Goal: Transaction & Acquisition: Purchase product/service

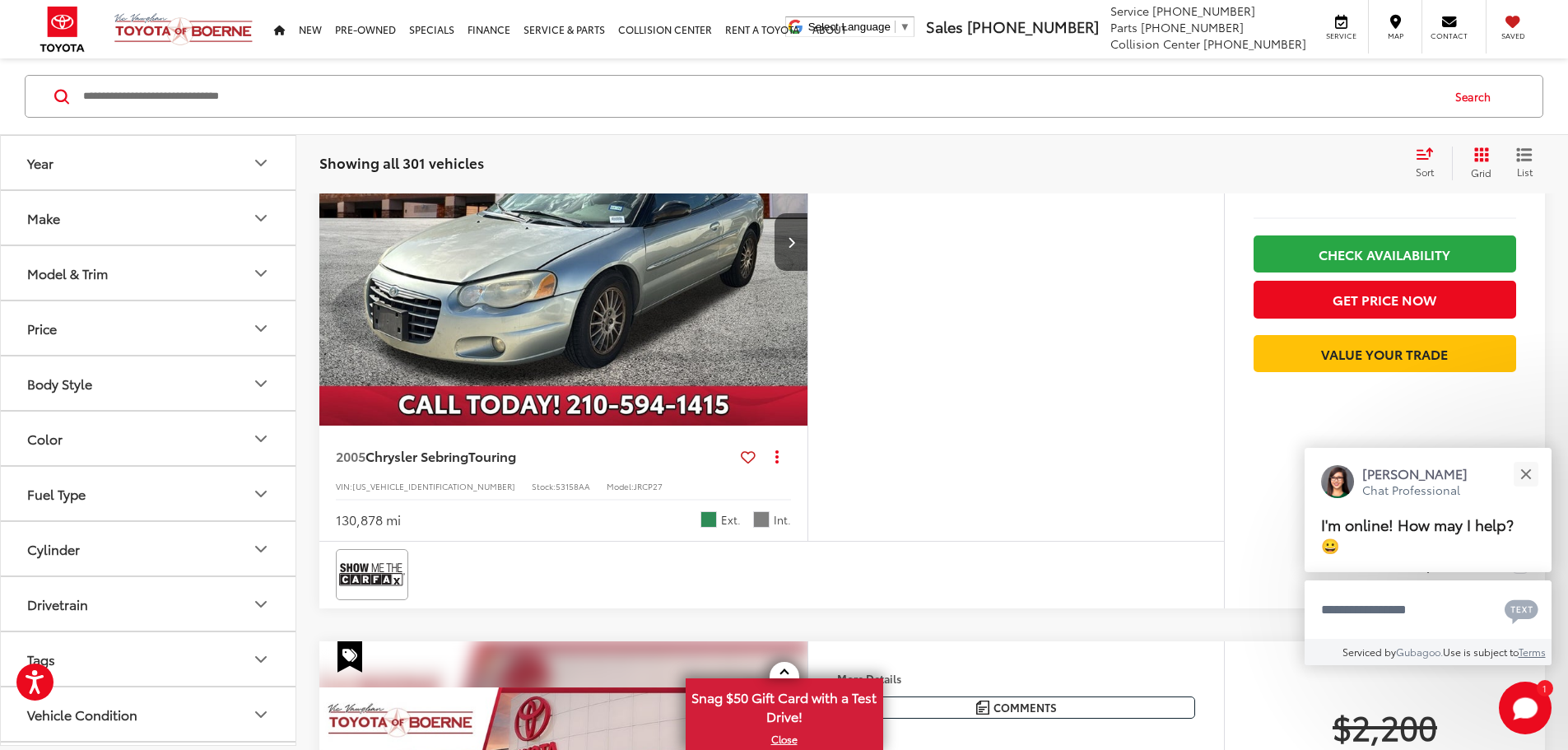
scroll to position [658, 0]
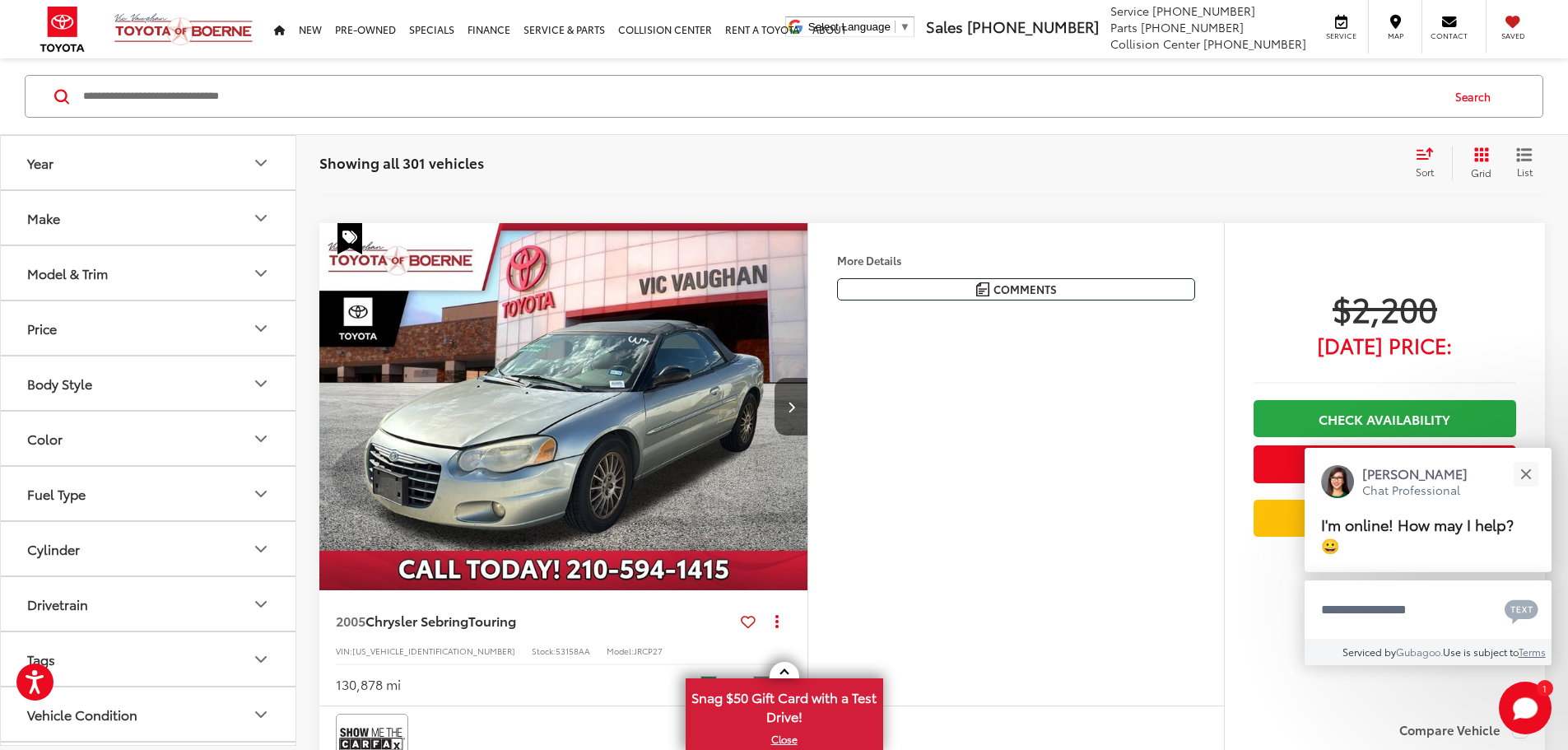
click at [238, 85] on input "Search by Make, Model, or Keyword" at bounding box center [760, 96] width 1359 height 40
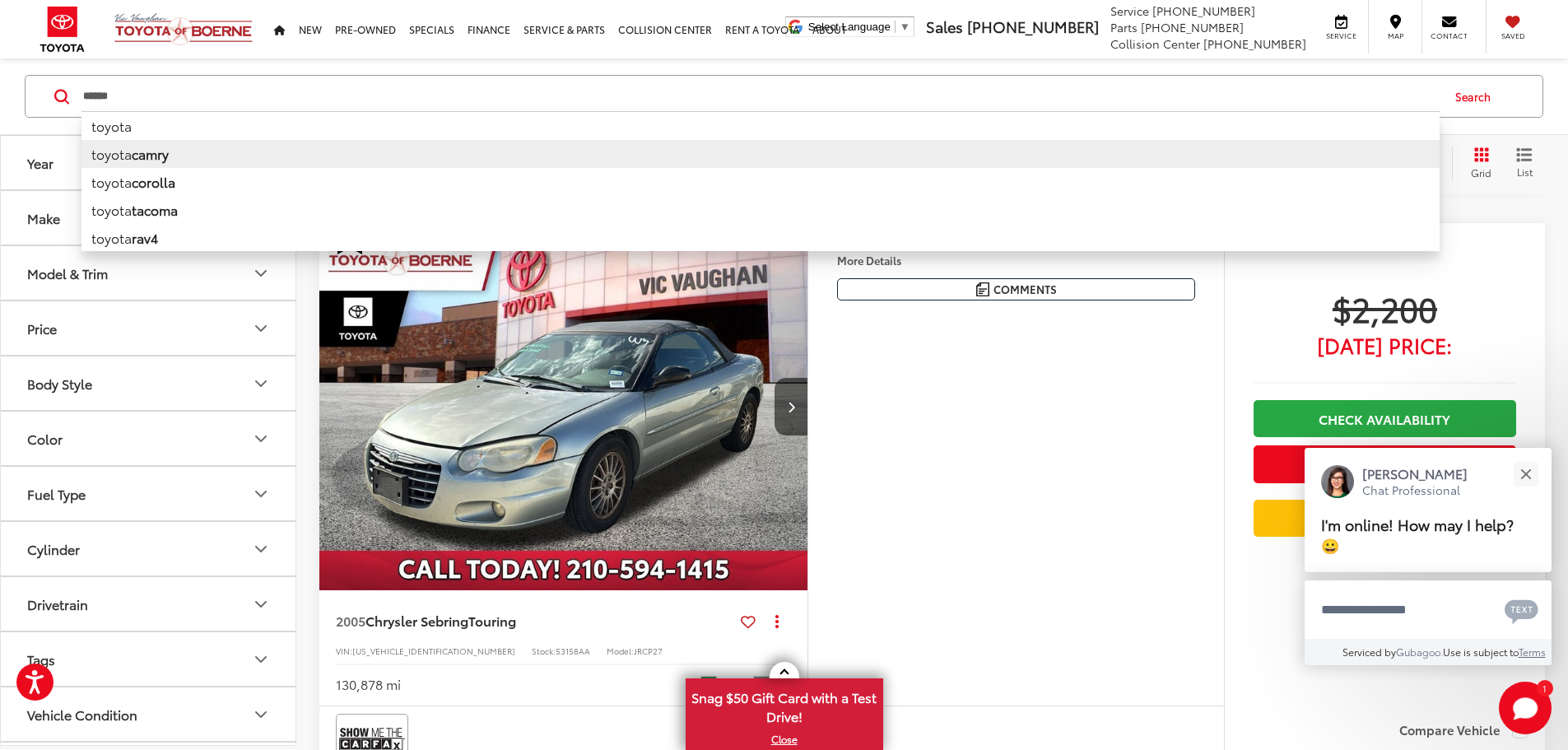
click at [205, 153] on li "toyota camry" at bounding box center [760, 154] width 1359 height 28
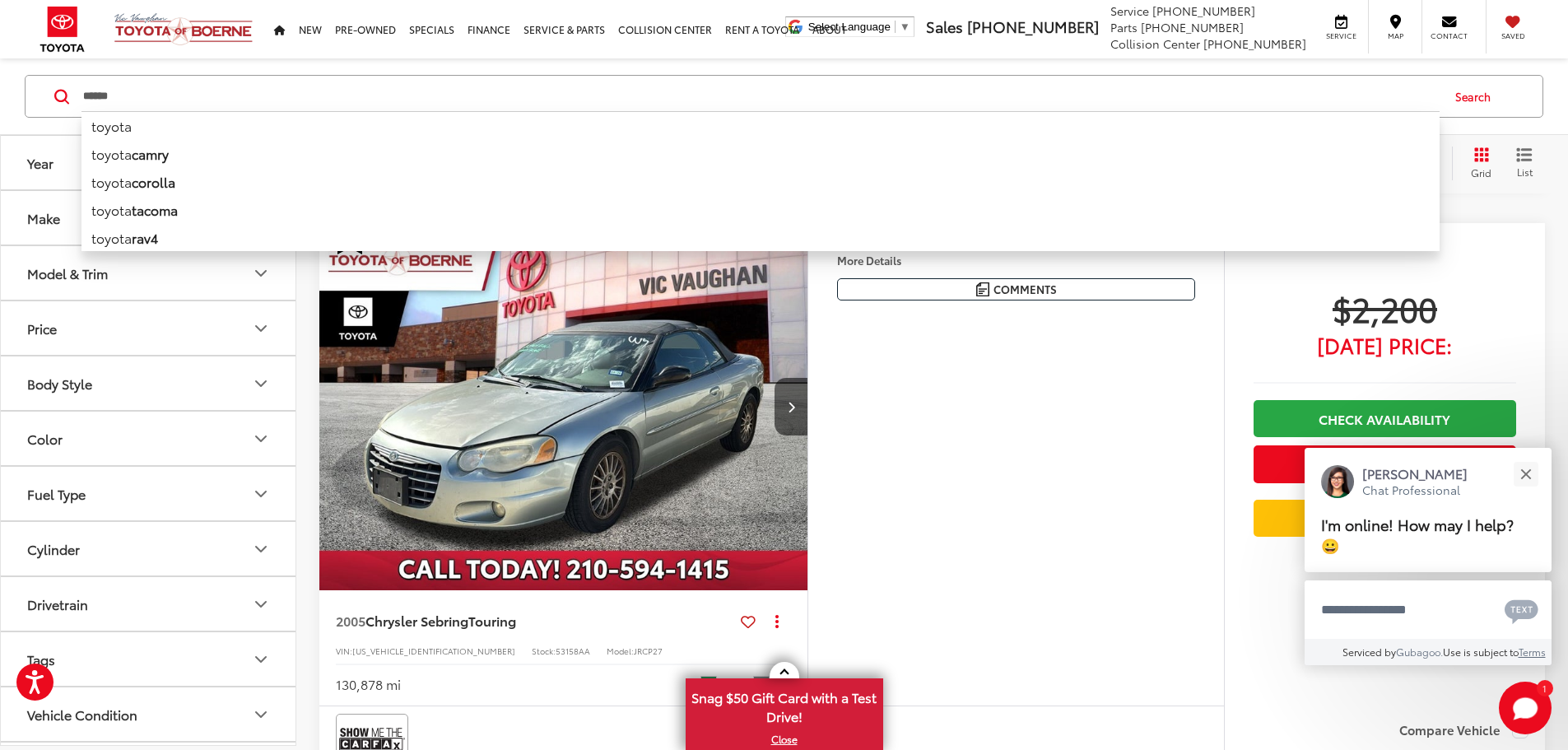
type input "**********"
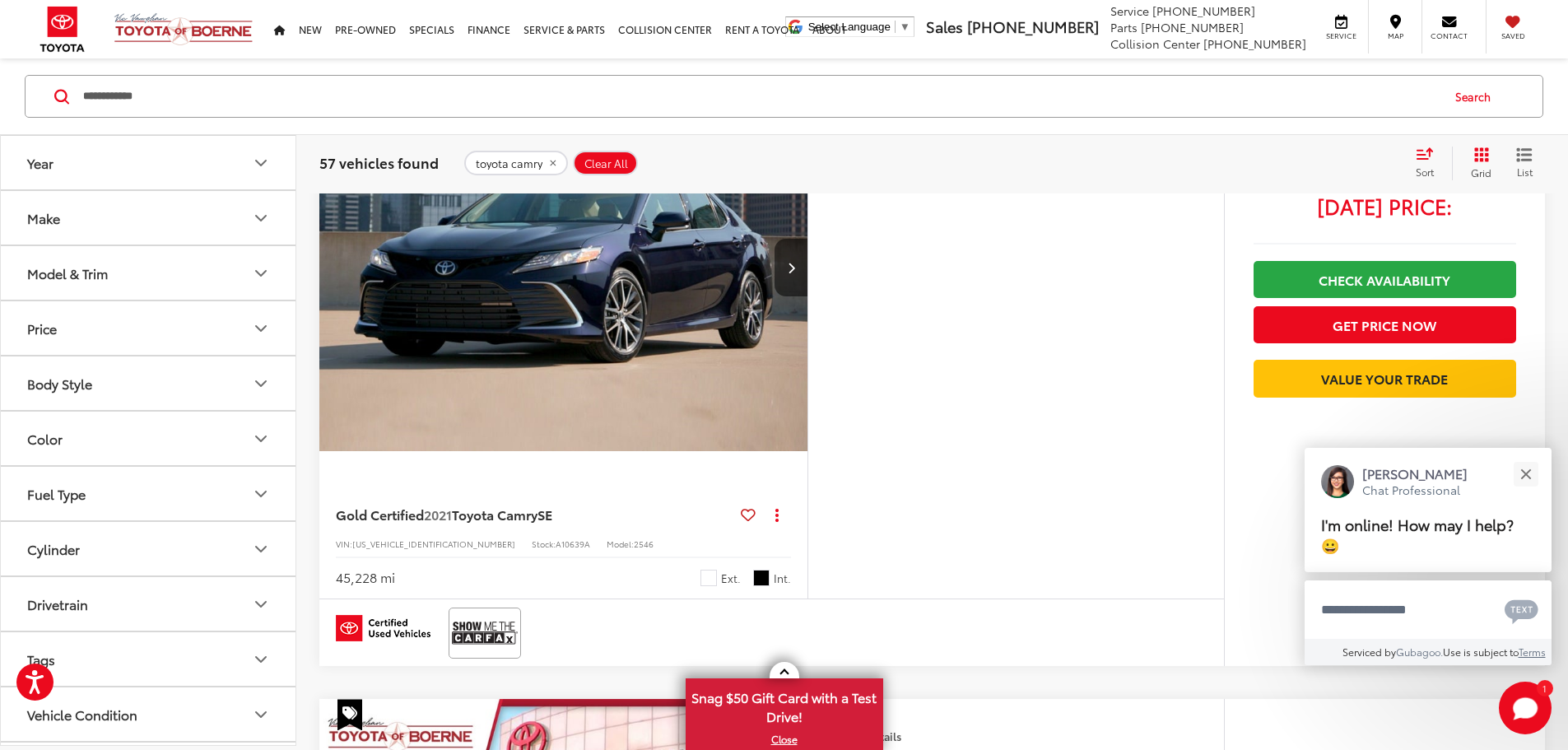
scroll to position [3067, 0]
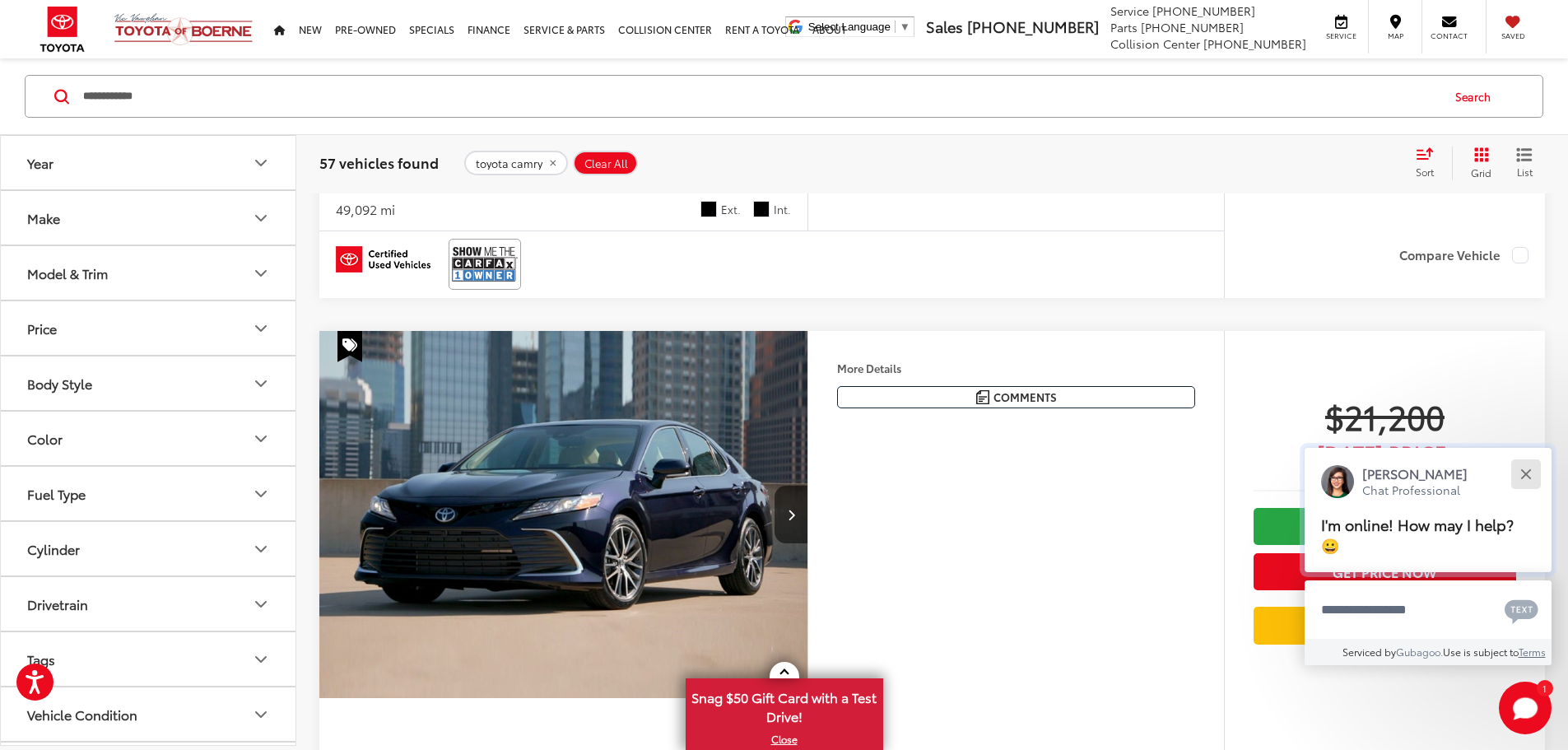
click at [1532, 471] on button "Close" at bounding box center [1526, 474] width 35 height 36
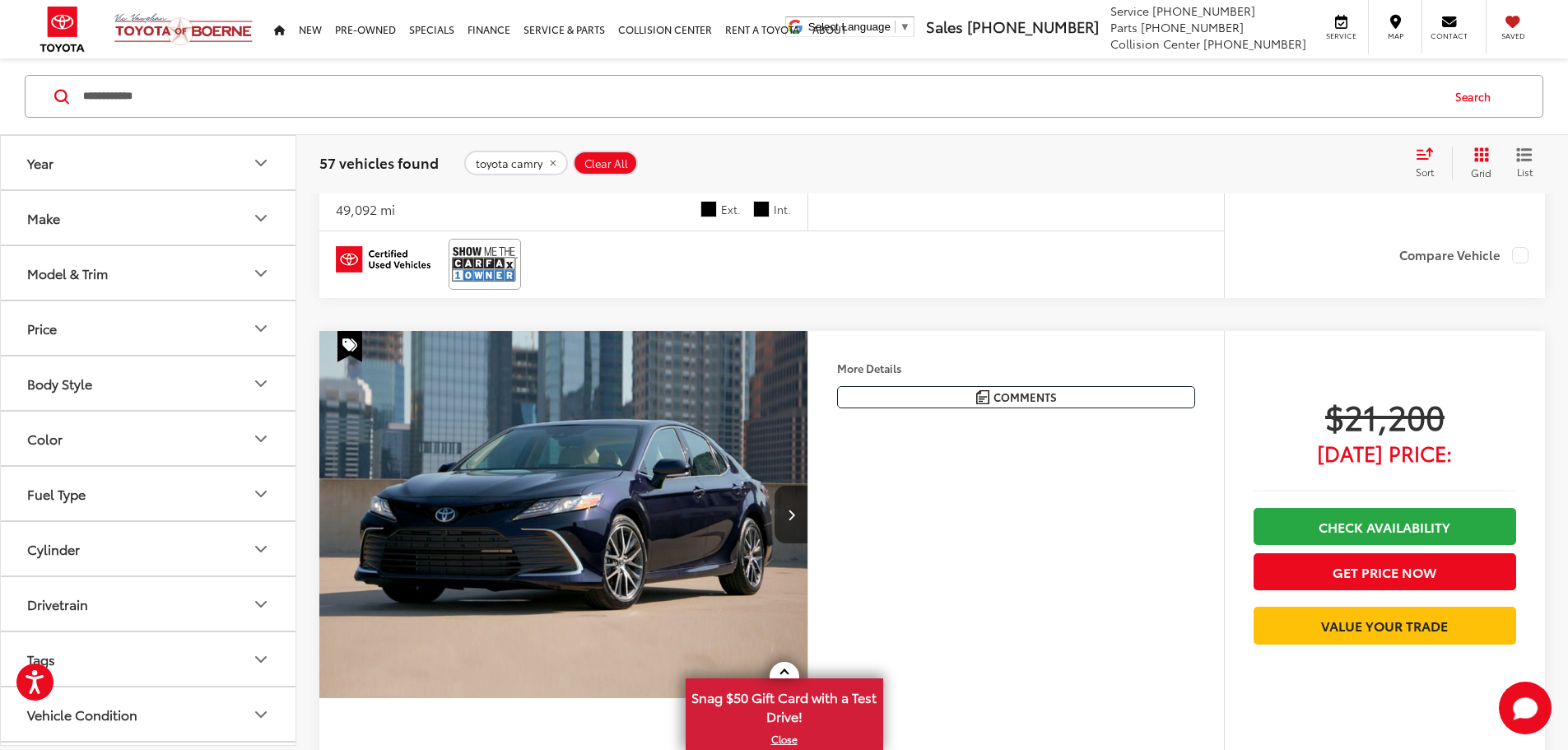
scroll to position [2902, 0]
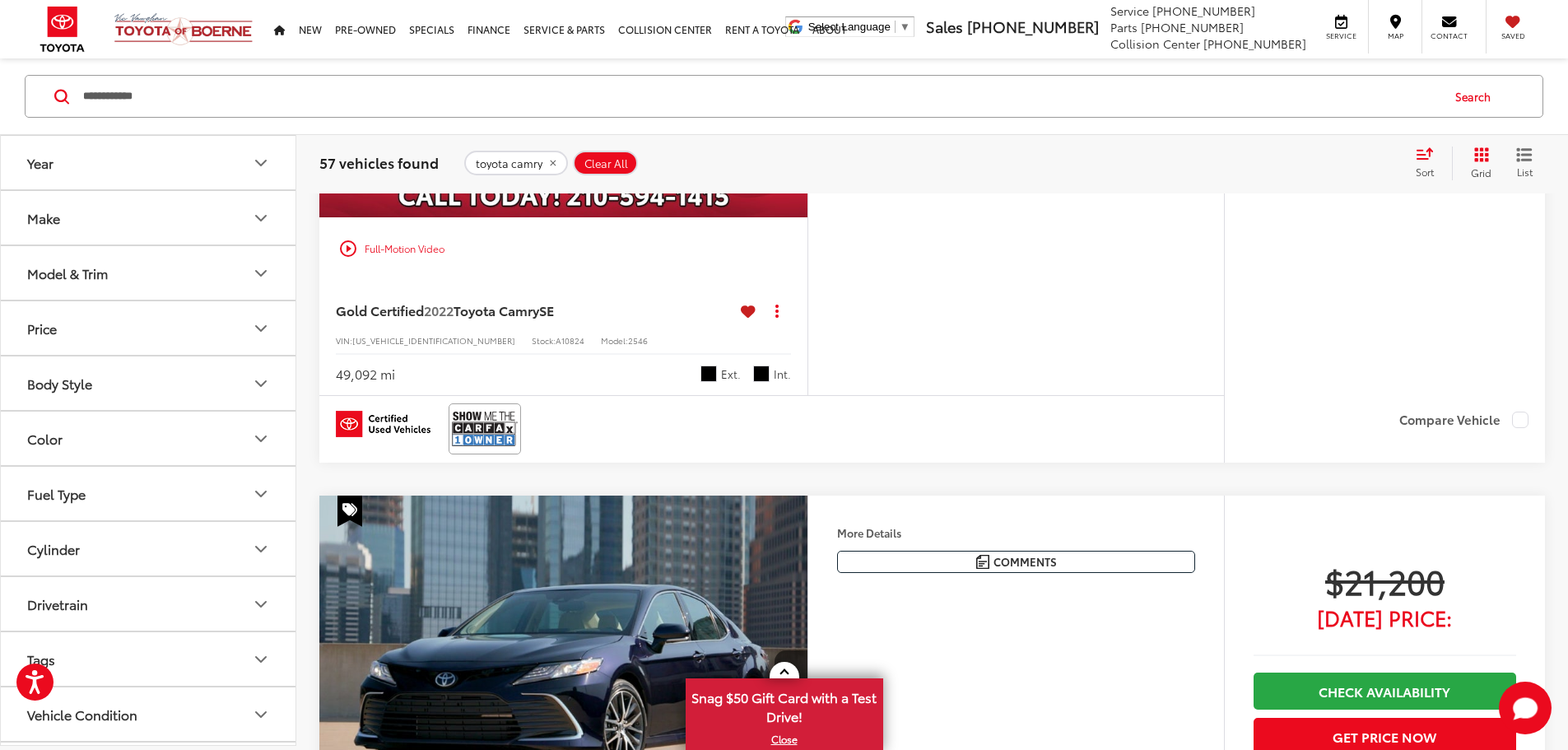
click at [0, 0] on button "More..." at bounding box center [0, 0] width 0 height 0
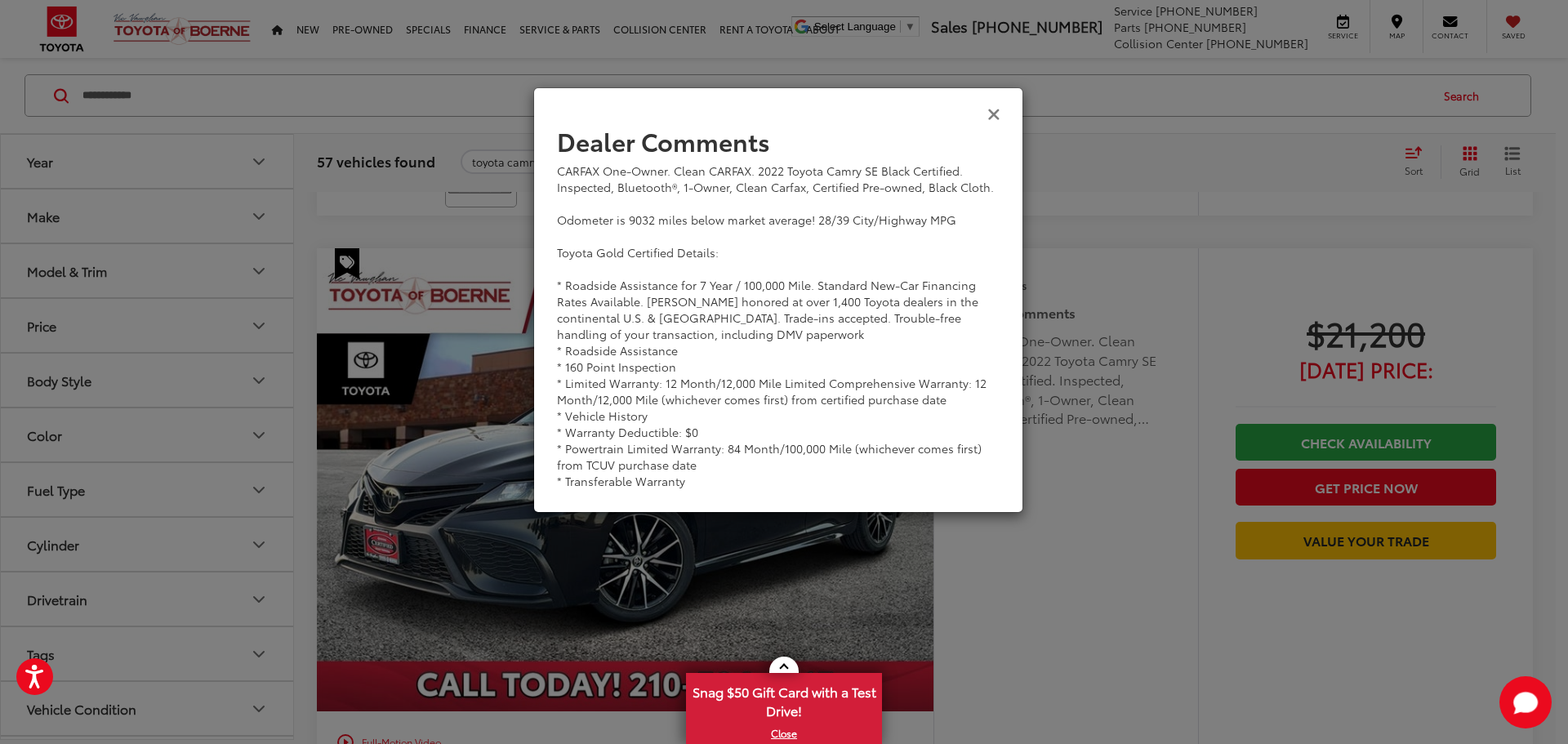
click at [994, 109] on icon "Close" at bounding box center [994, 113] width 13 height 17
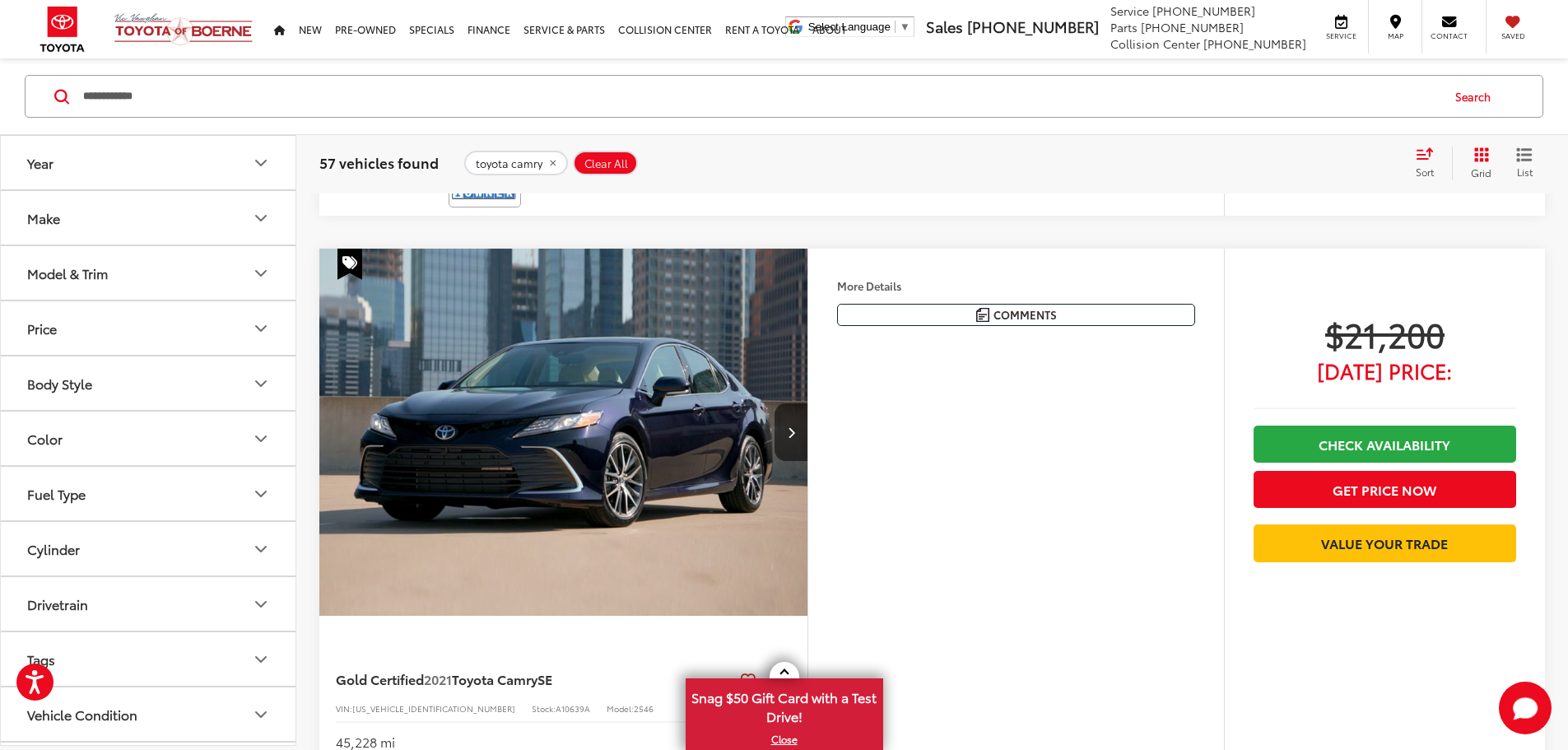
scroll to position [3067, 0]
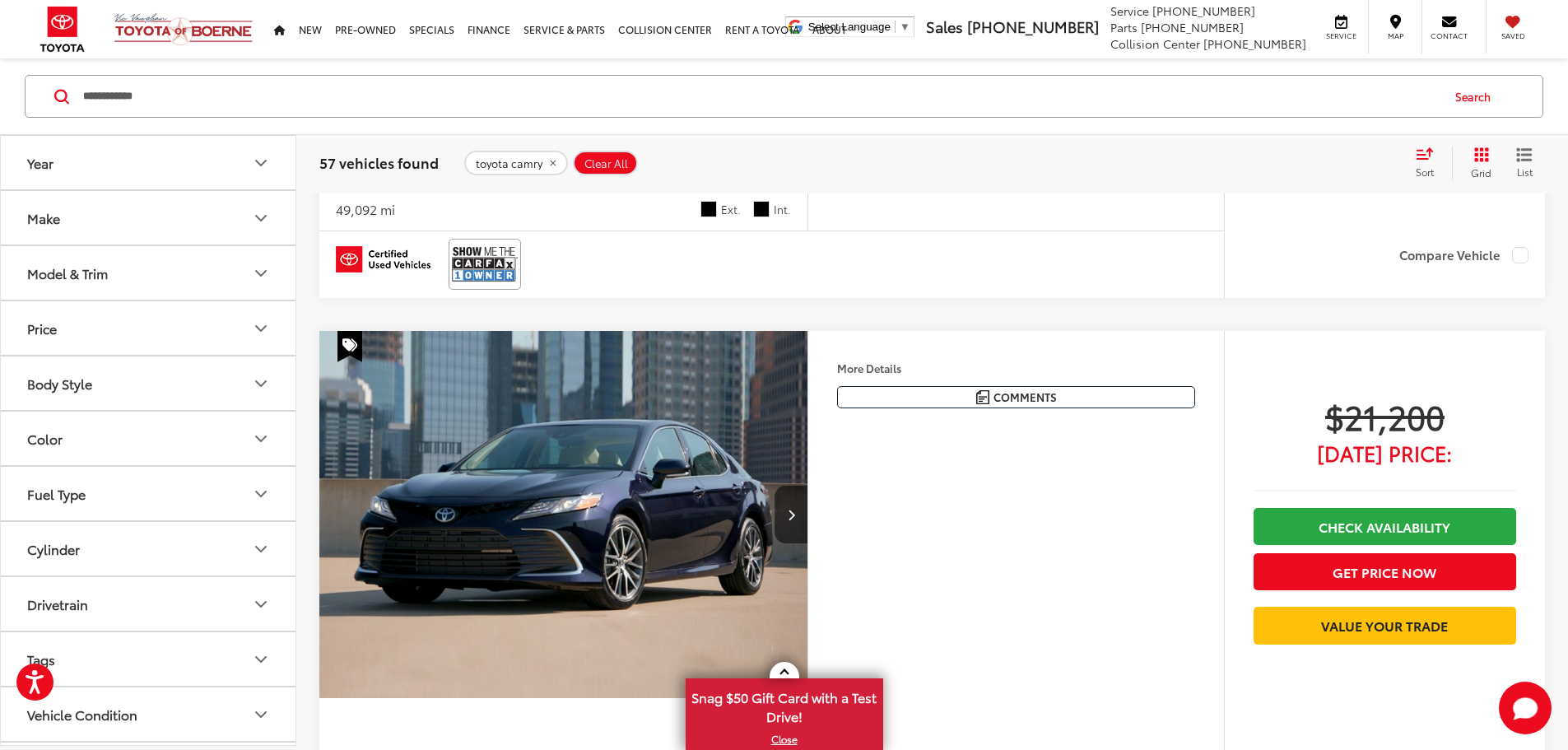
scroll to position [0, 1872]
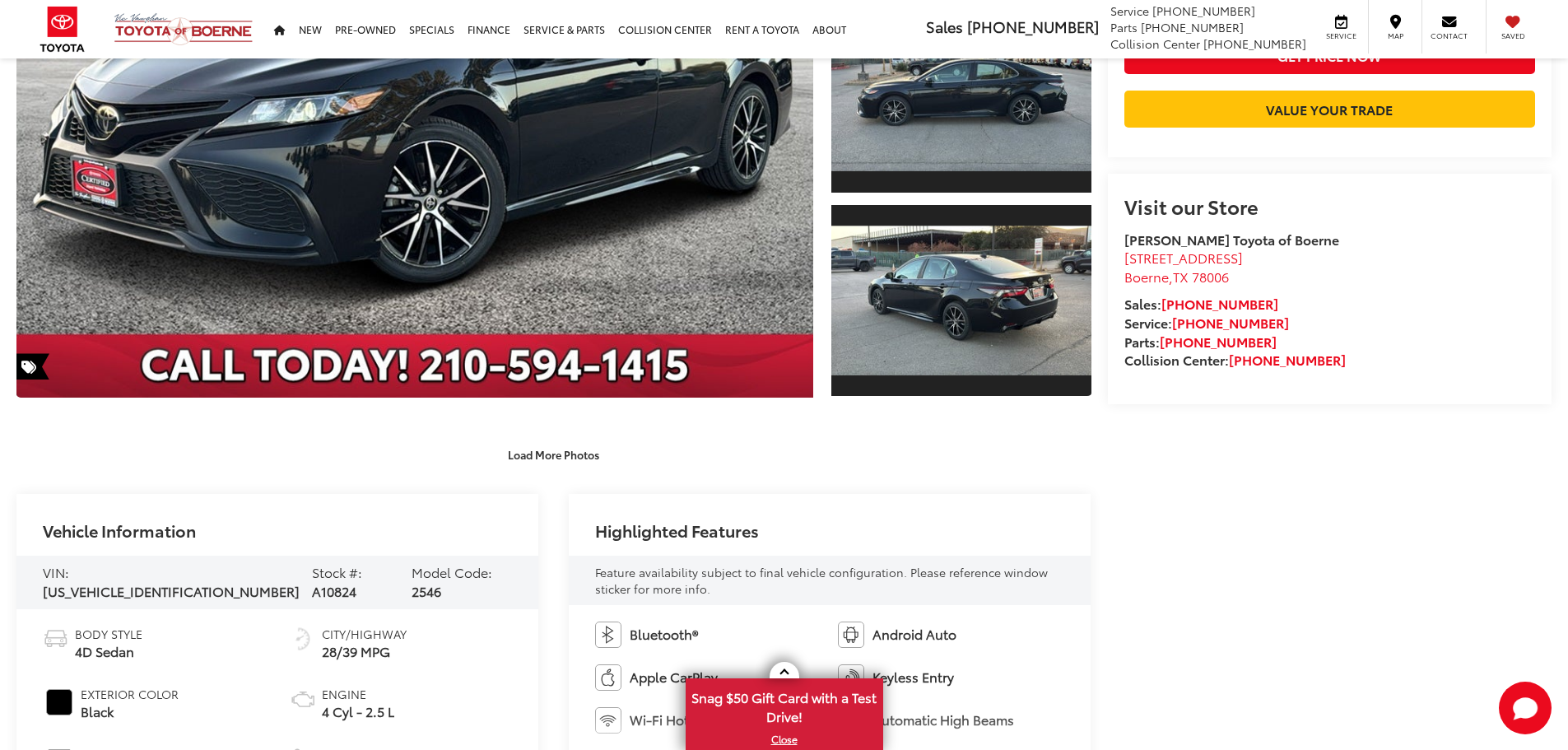
scroll to position [83, 0]
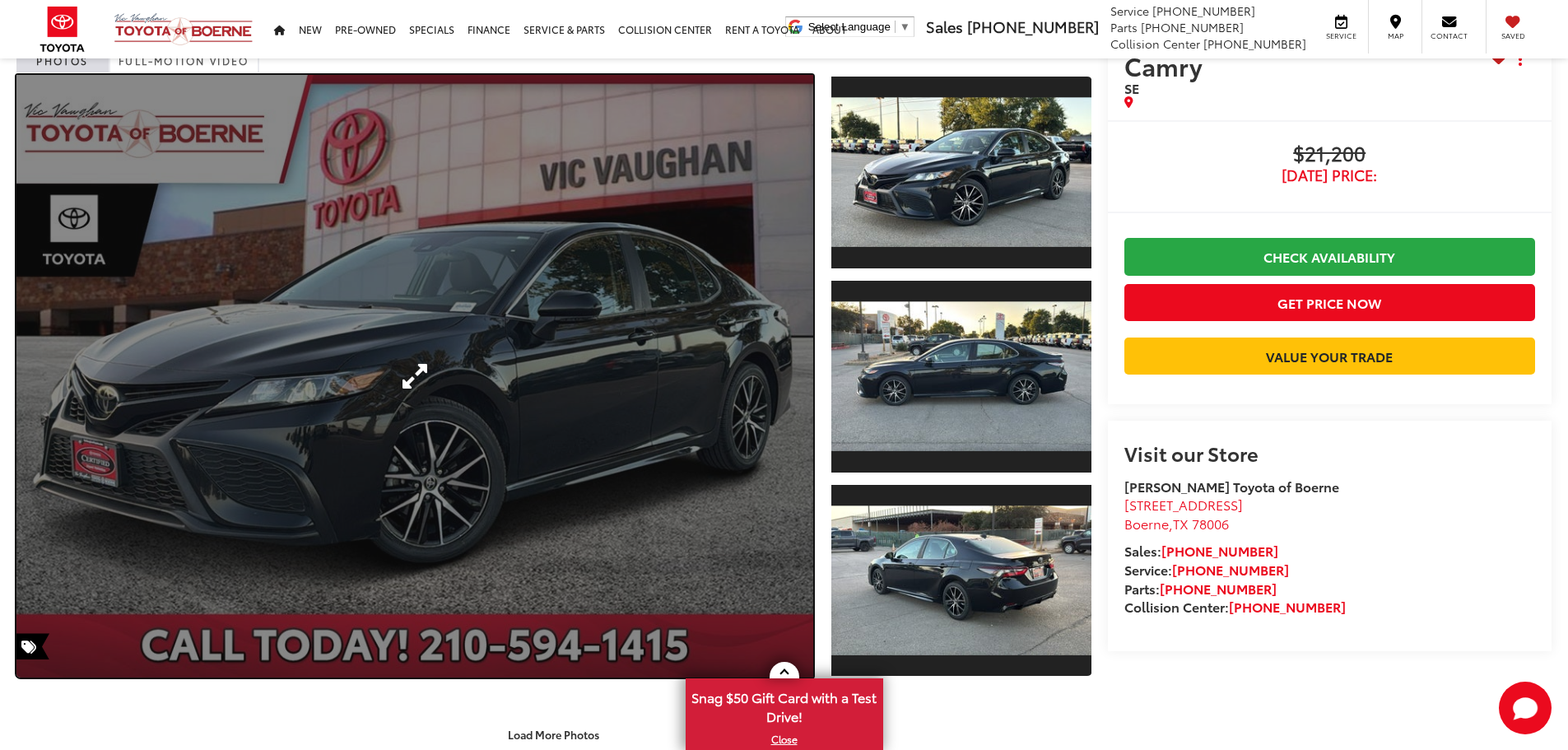
click at [789, 347] on link "Expand Photo 0" at bounding box center [415, 375] width 797 height 603
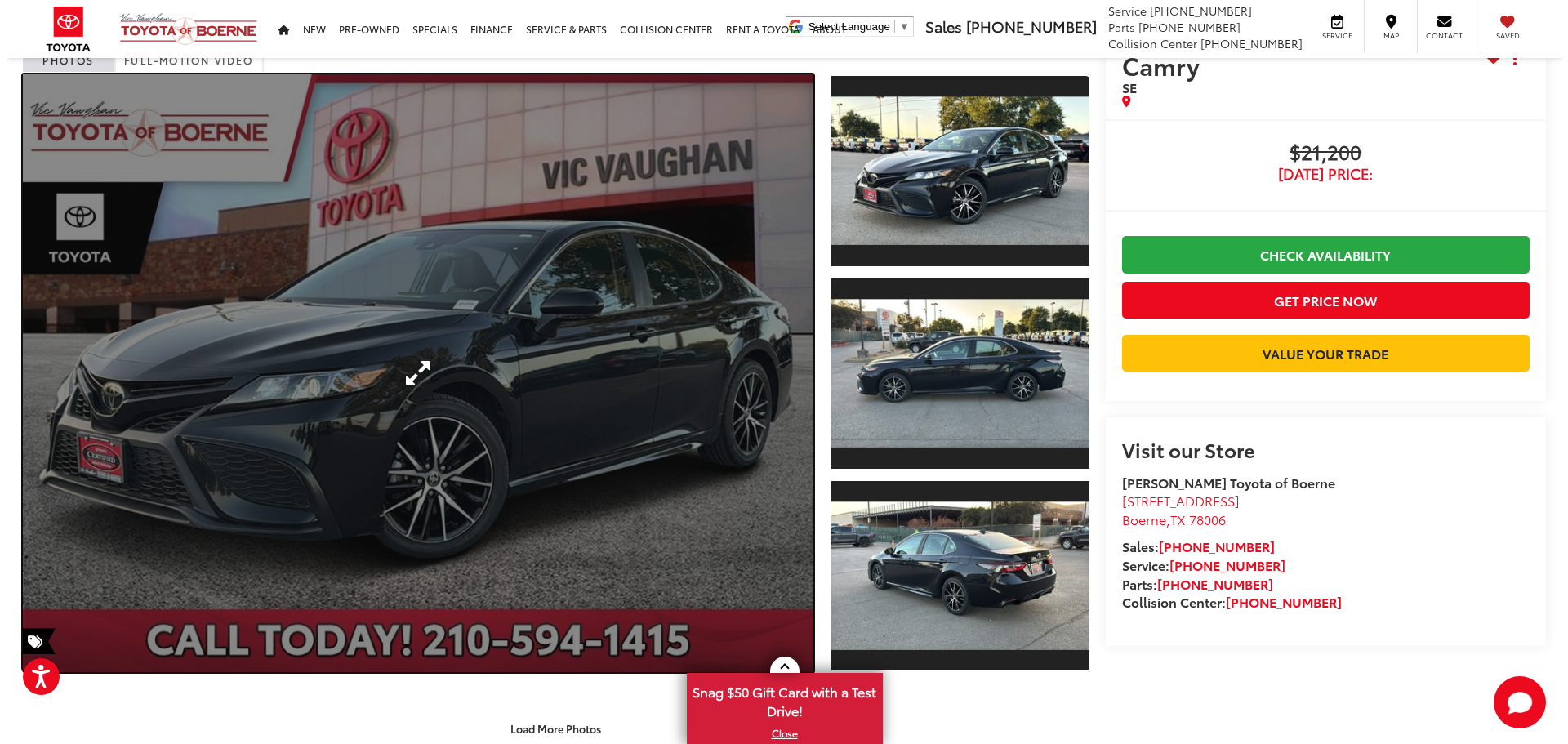
scroll to position [0, 0]
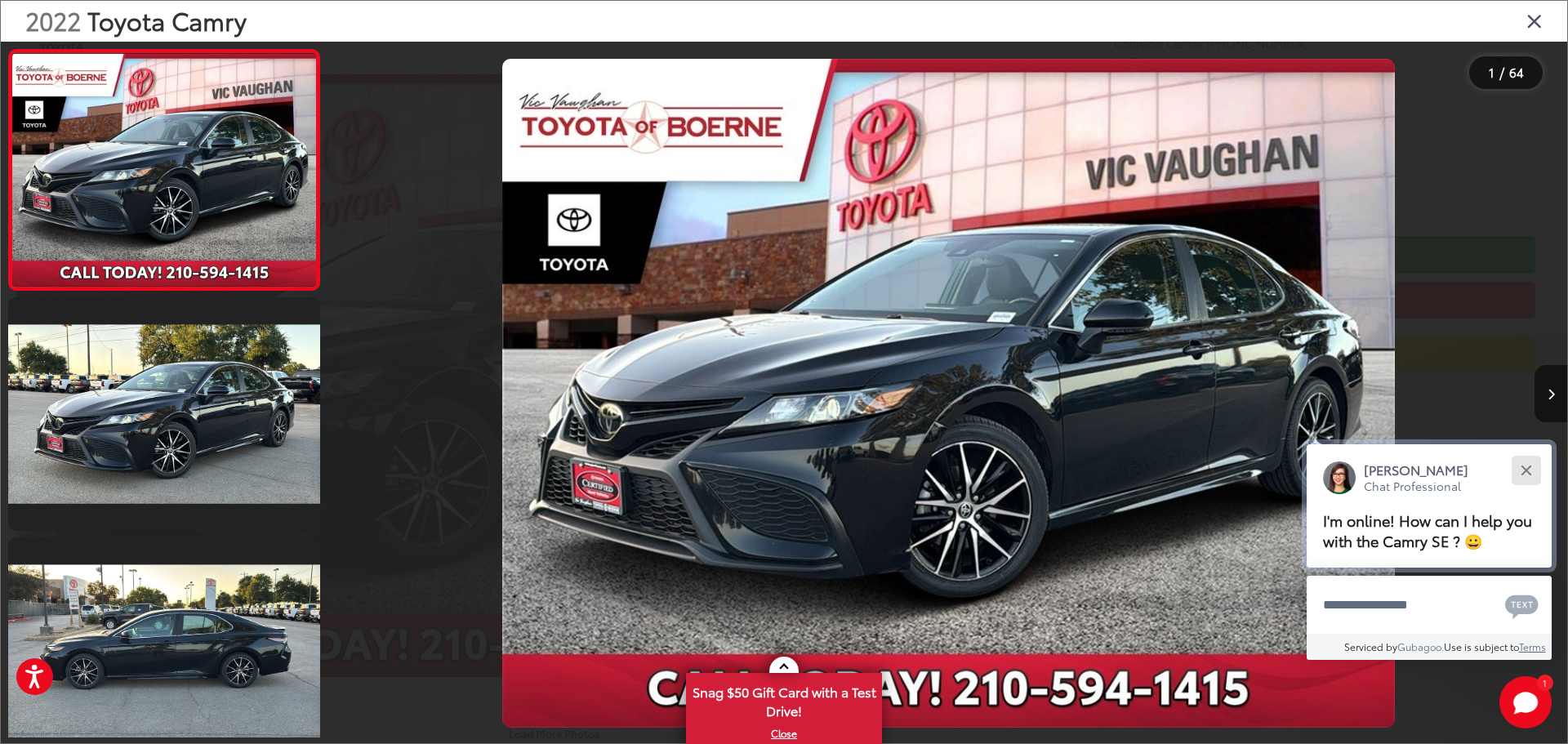
click at [1530, 463] on button "Close" at bounding box center [1526, 470] width 35 height 35
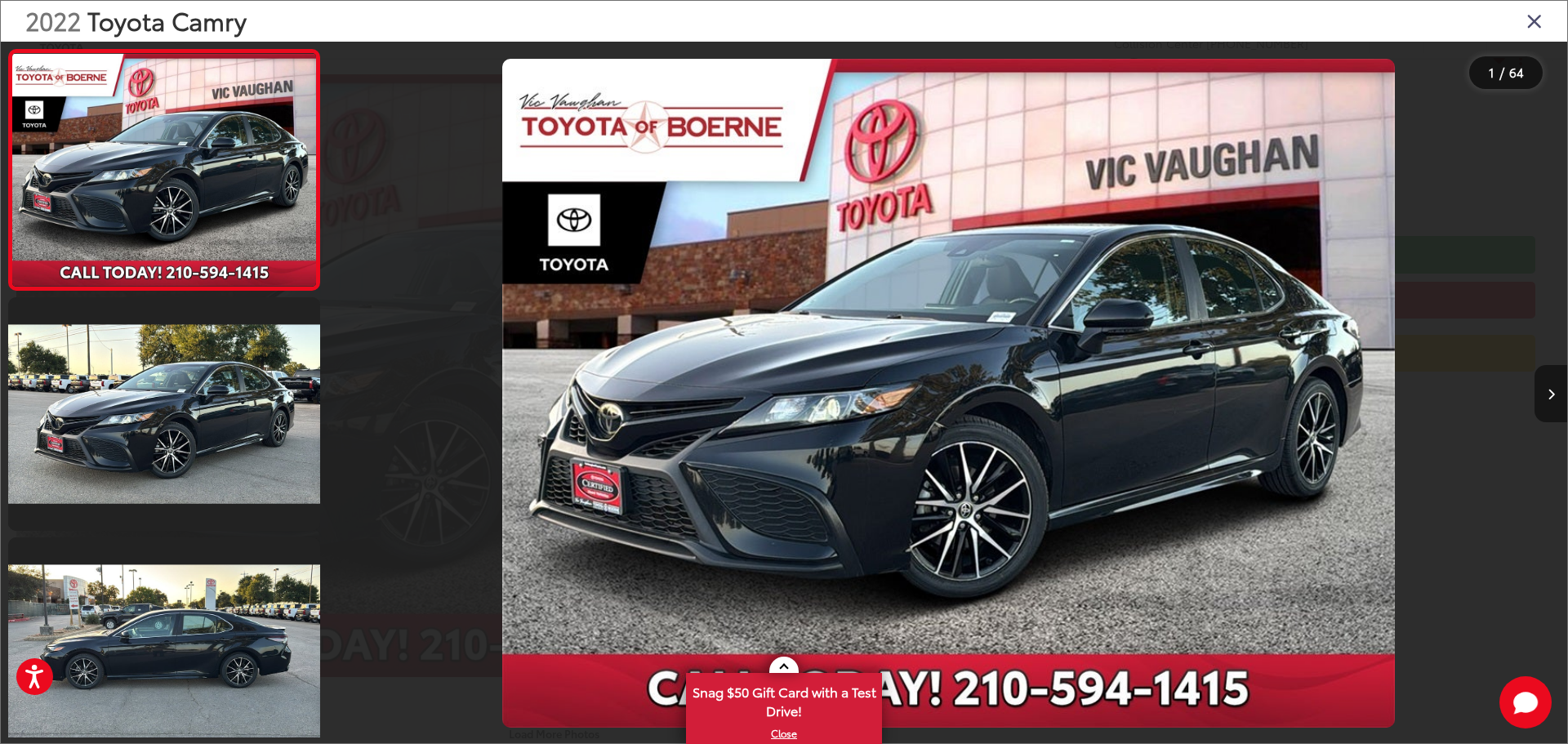
click at [1554, 400] on icon "Next image" at bounding box center [1551, 394] width 7 height 11
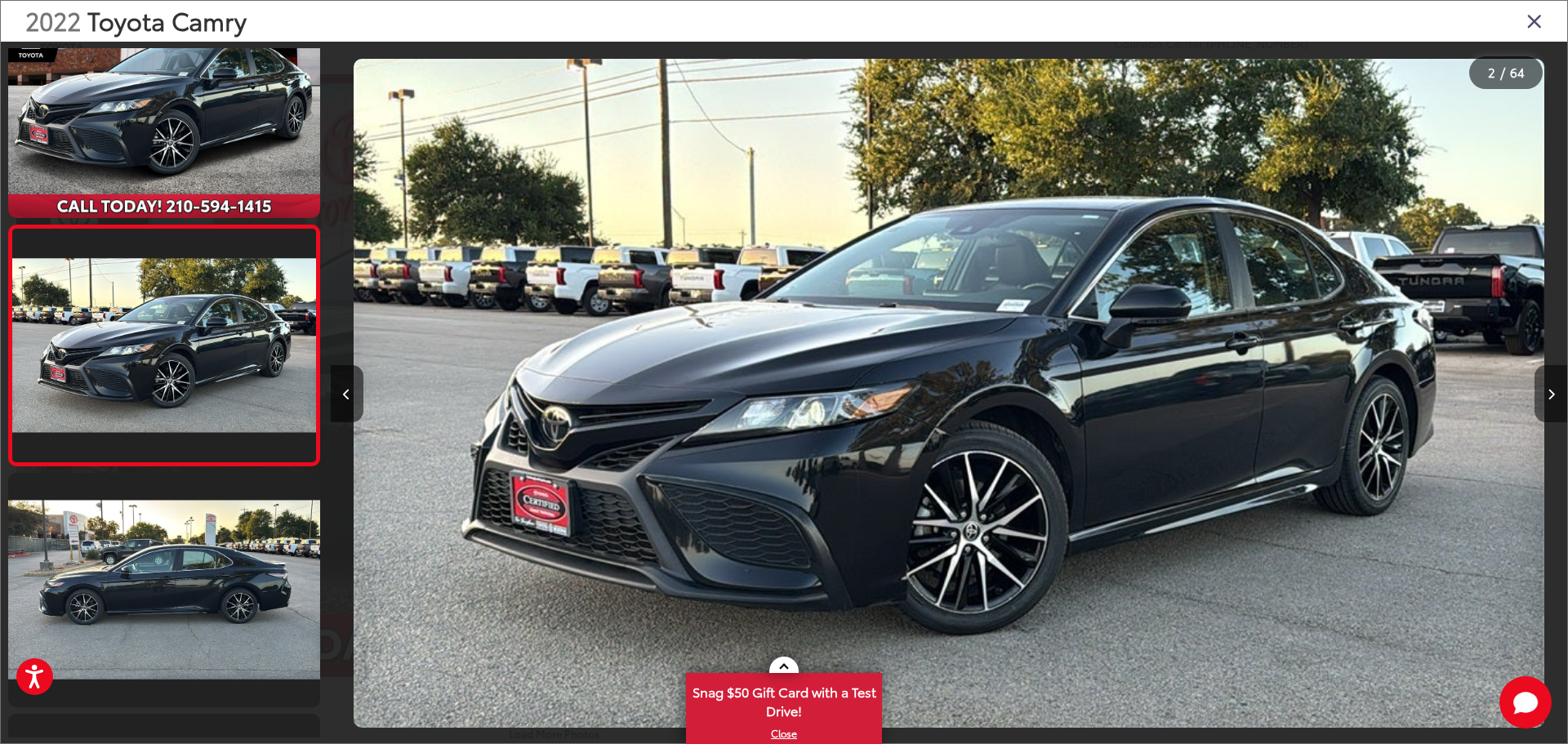
click at [1554, 400] on icon "Next image" at bounding box center [1551, 394] width 7 height 11
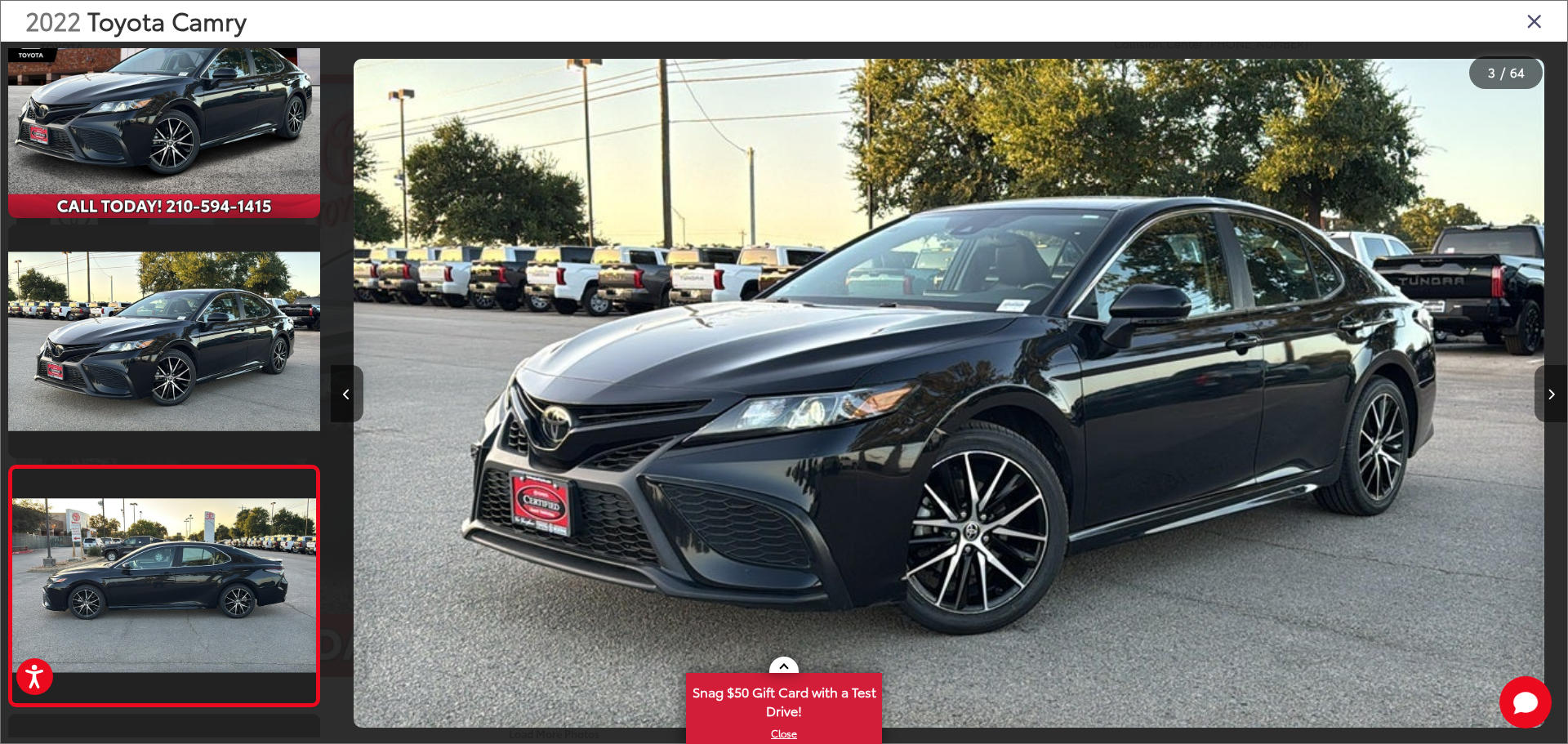
scroll to position [305, 0]
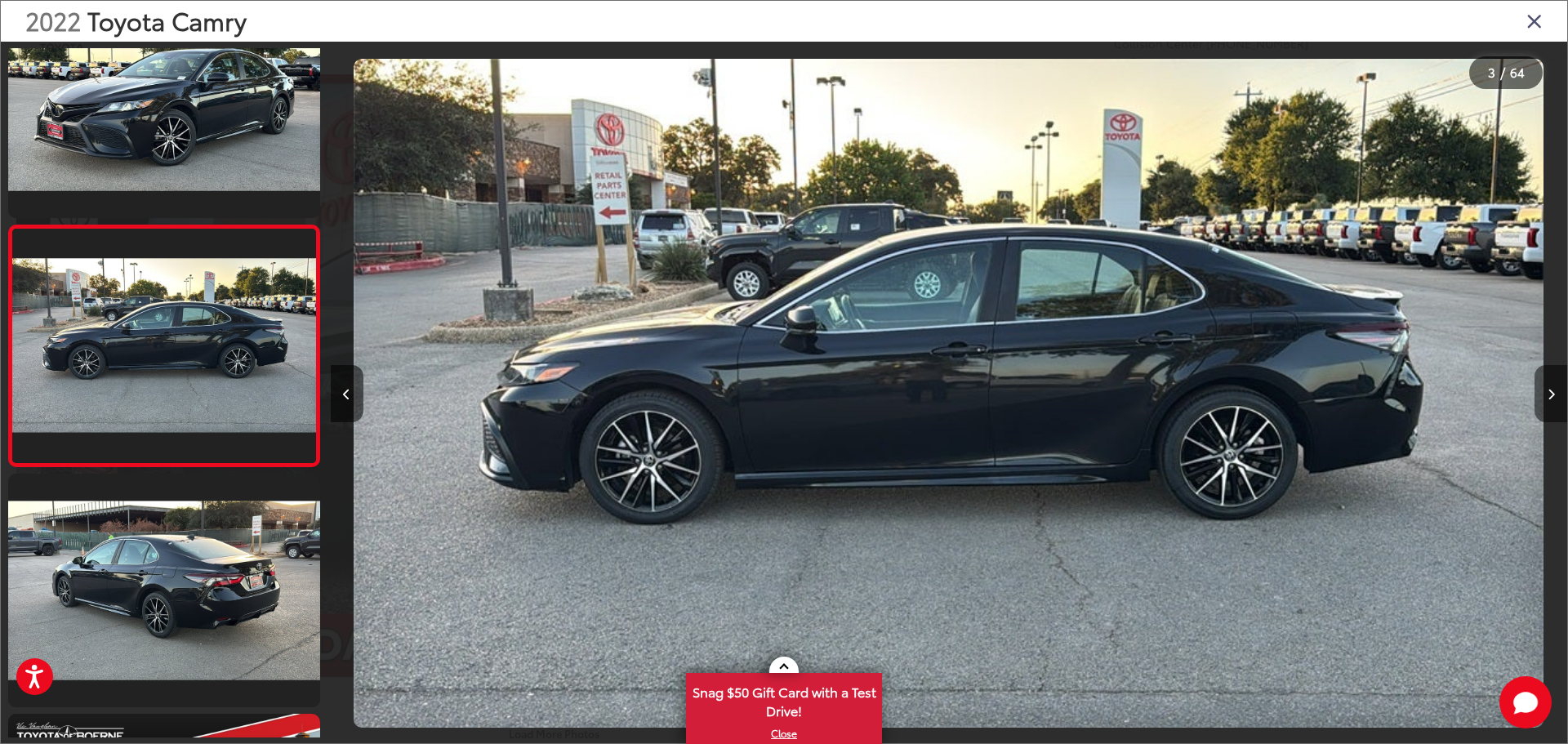
click at [1554, 400] on icon "Next image" at bounding box center [1551, 394] width 7 height 11
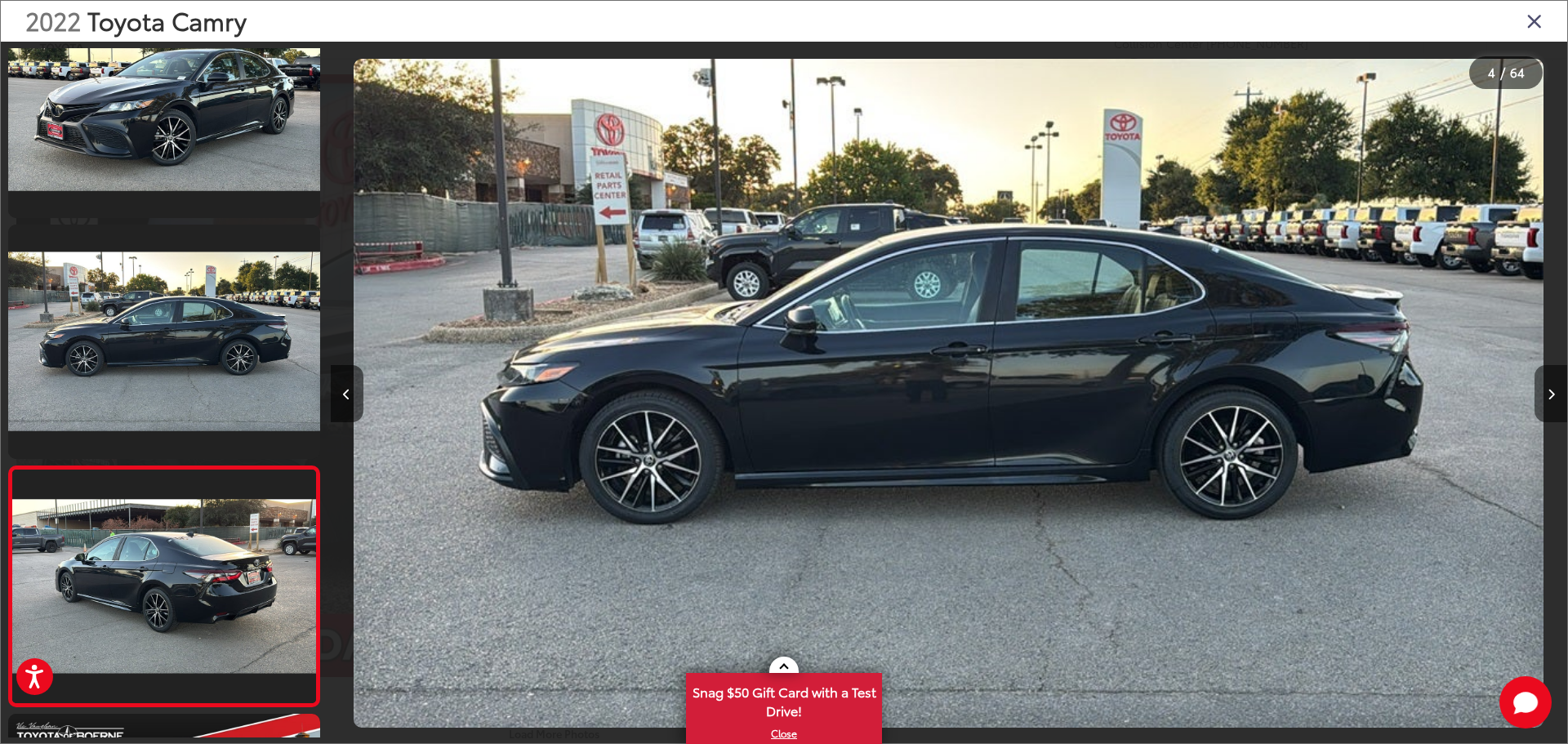
scroll to position [546, 0]
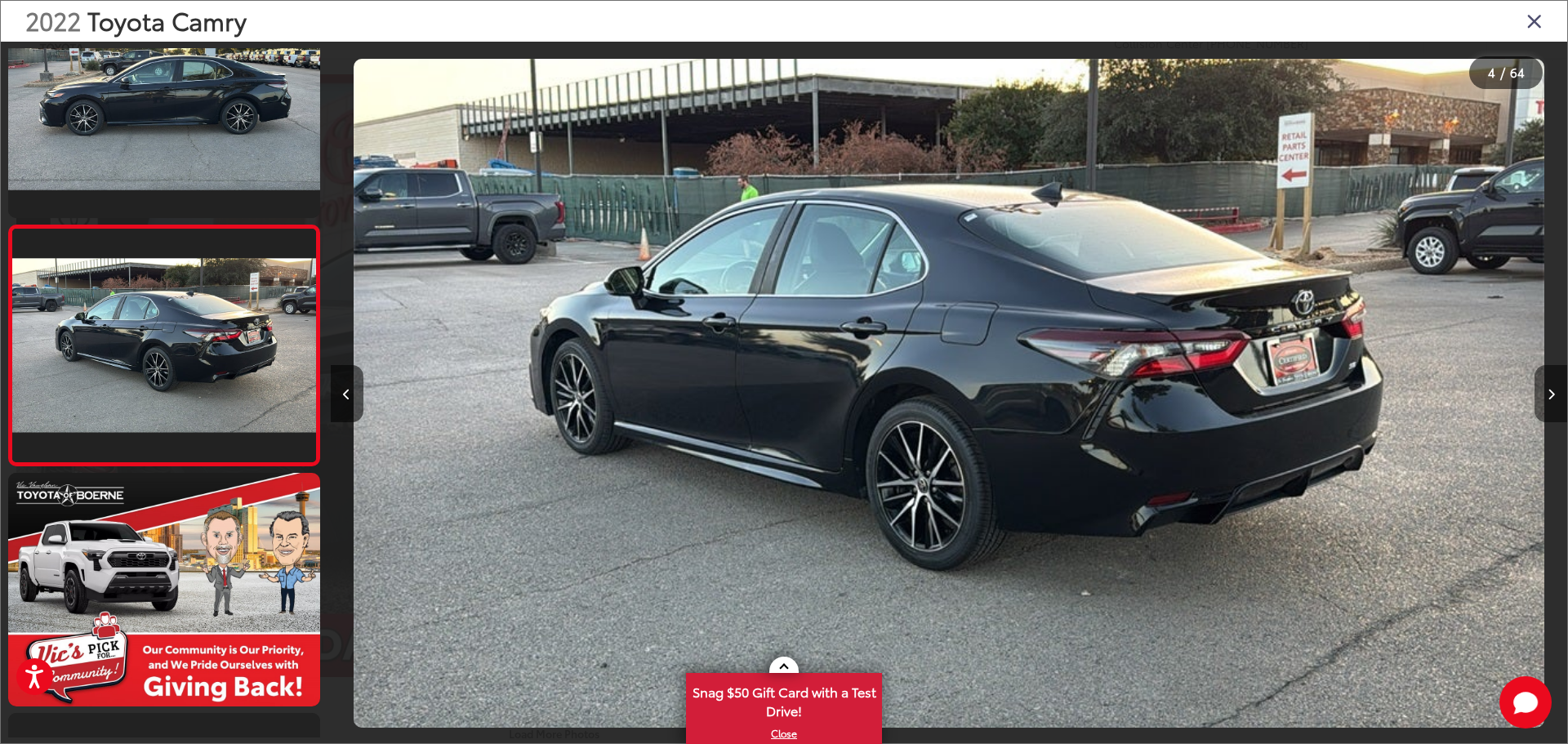
click at [1554, 400] on icon "Next image" at bounding box center [1551, 394] width 7 height 11
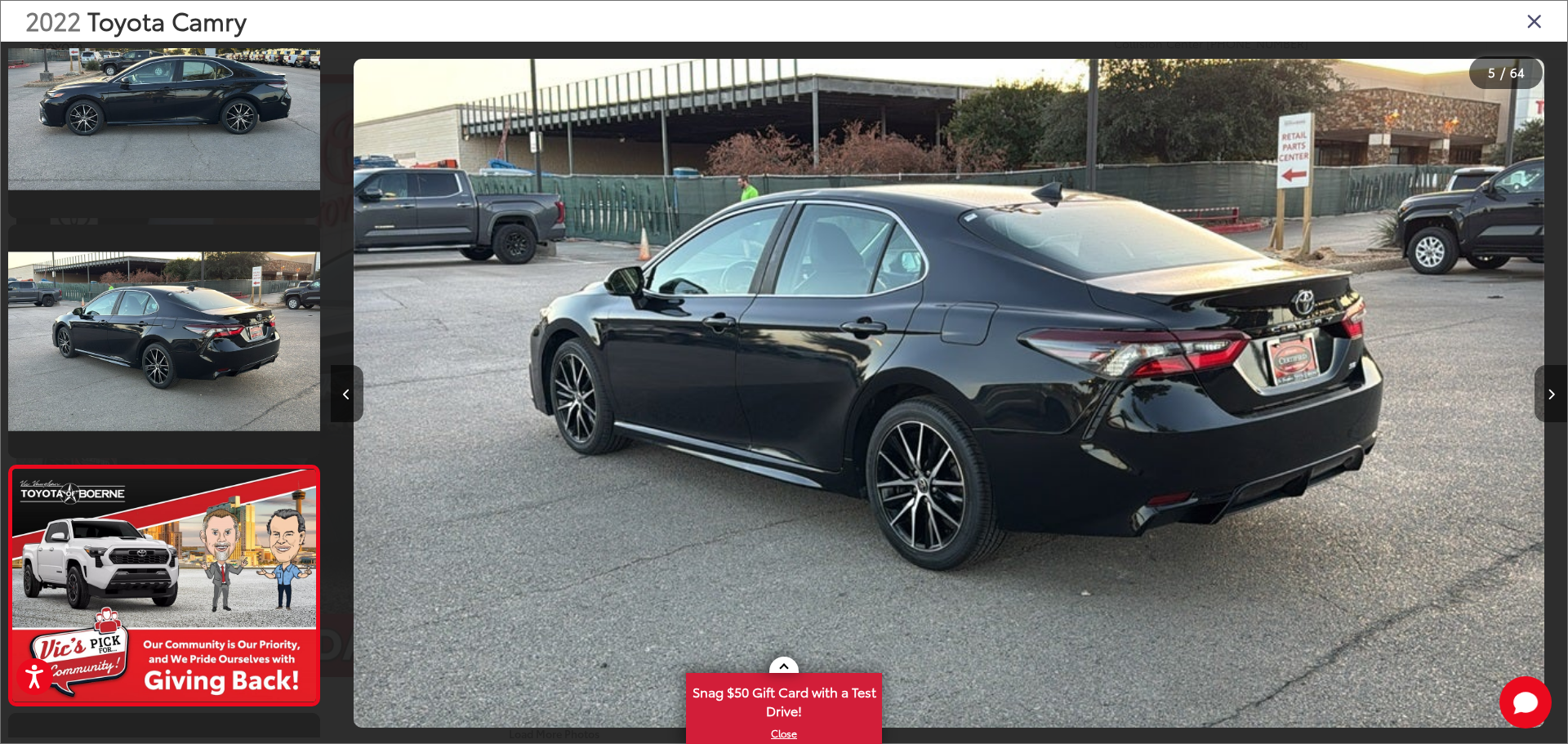
scroll to position [785, 0]
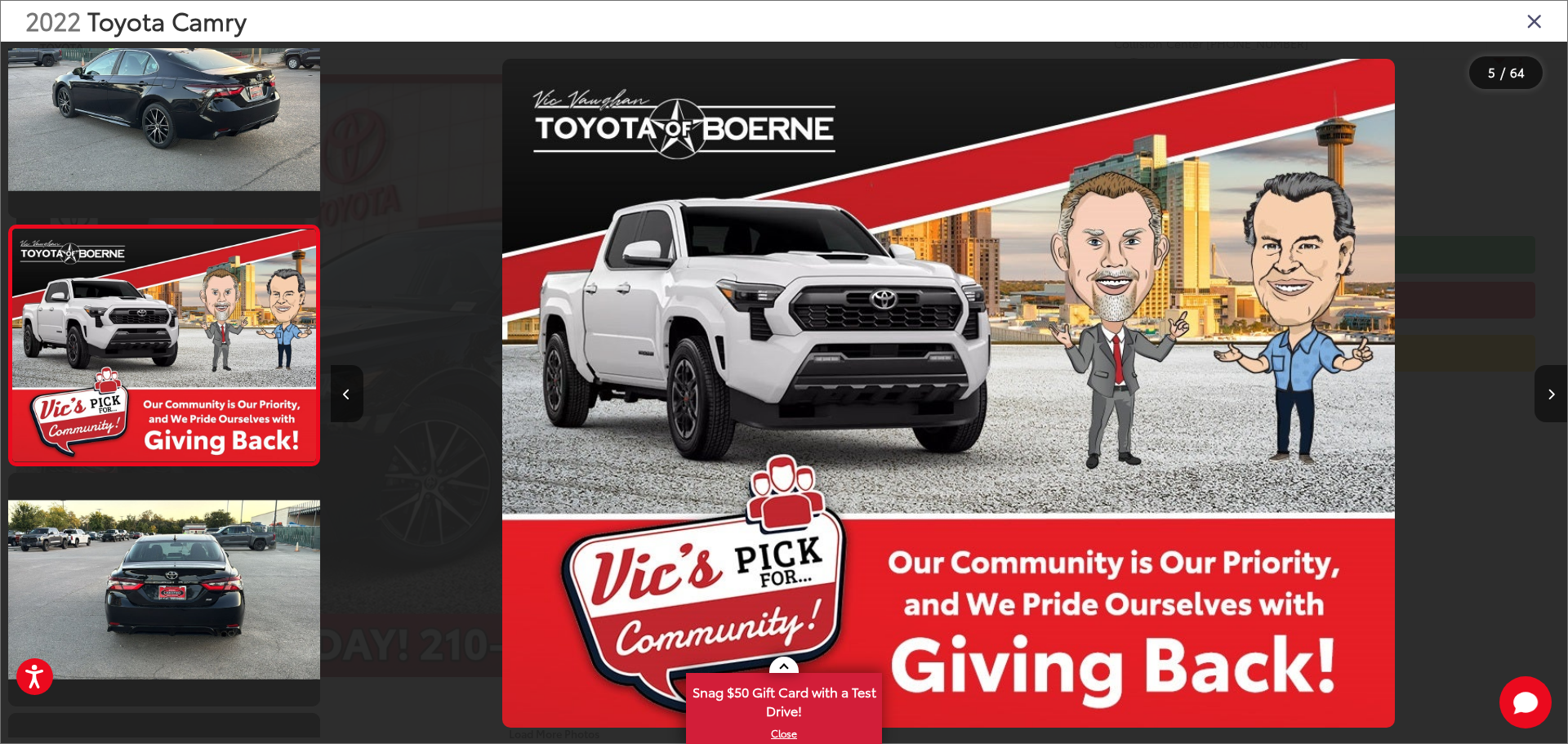
click at [1554, 400] on icon "Next image" at bounding box center [1551, 394] width 7 height 11
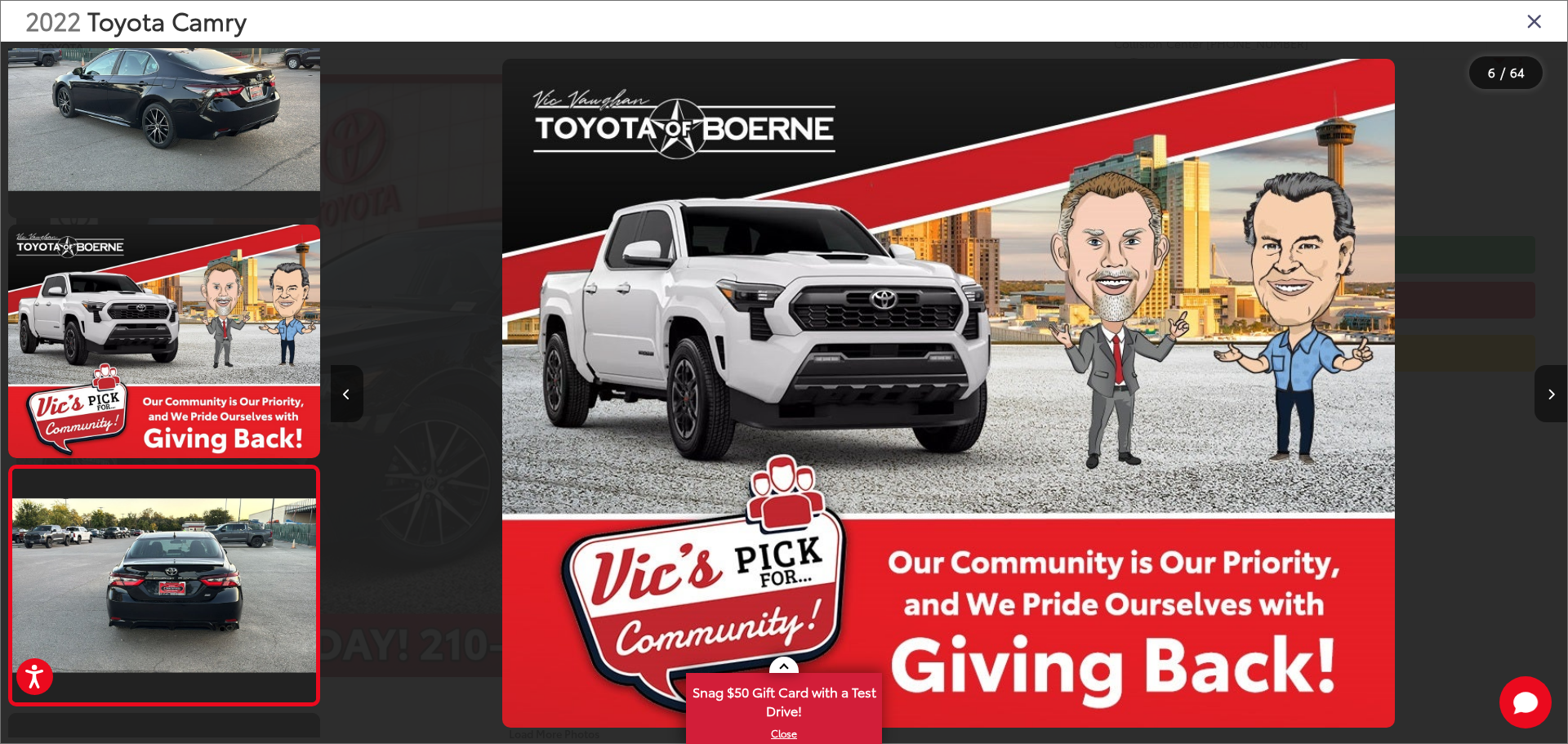
scroll to position [1026, 0]
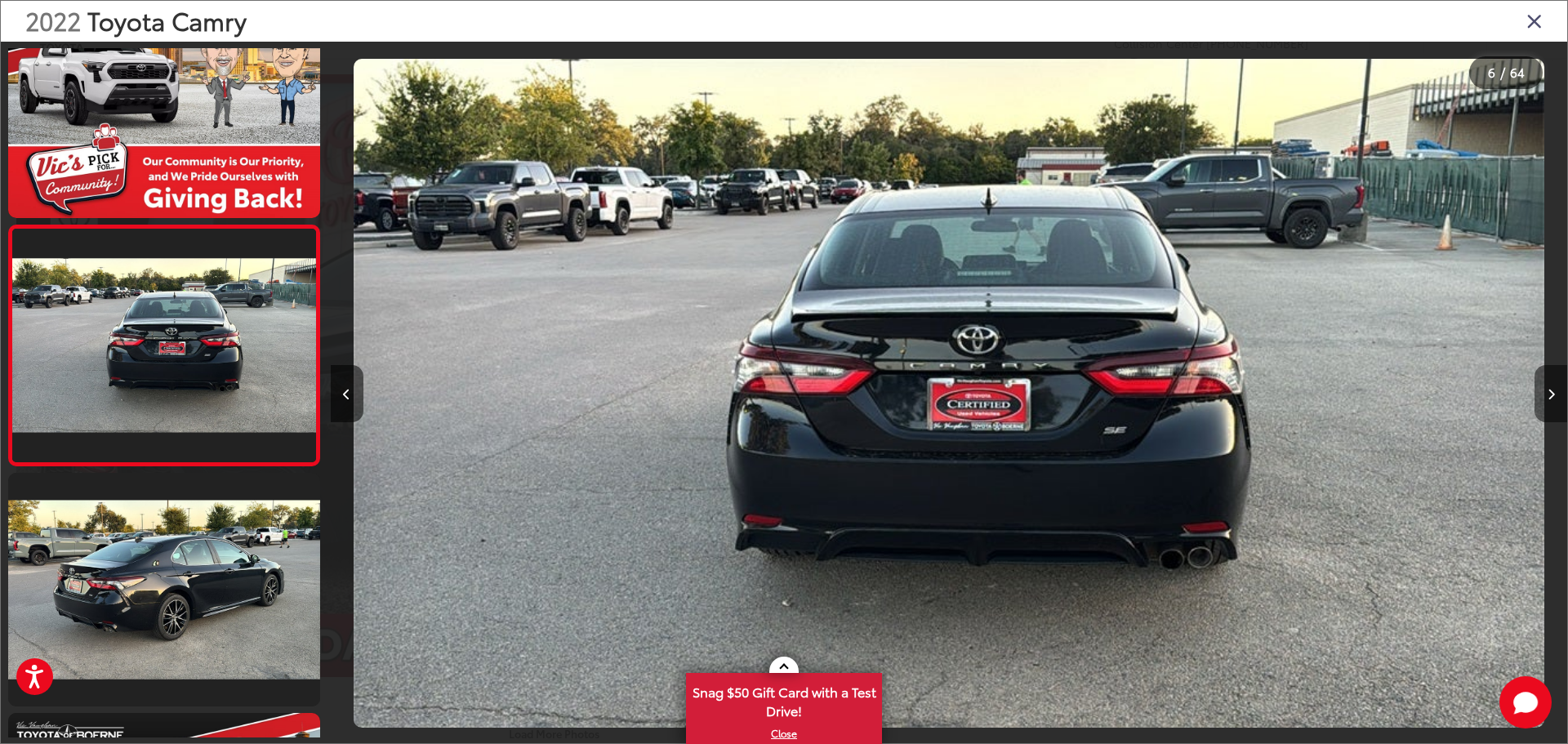
click at [1554, 400] on icon "Next image" at bounding box center [1551, 394] width 7 height 11
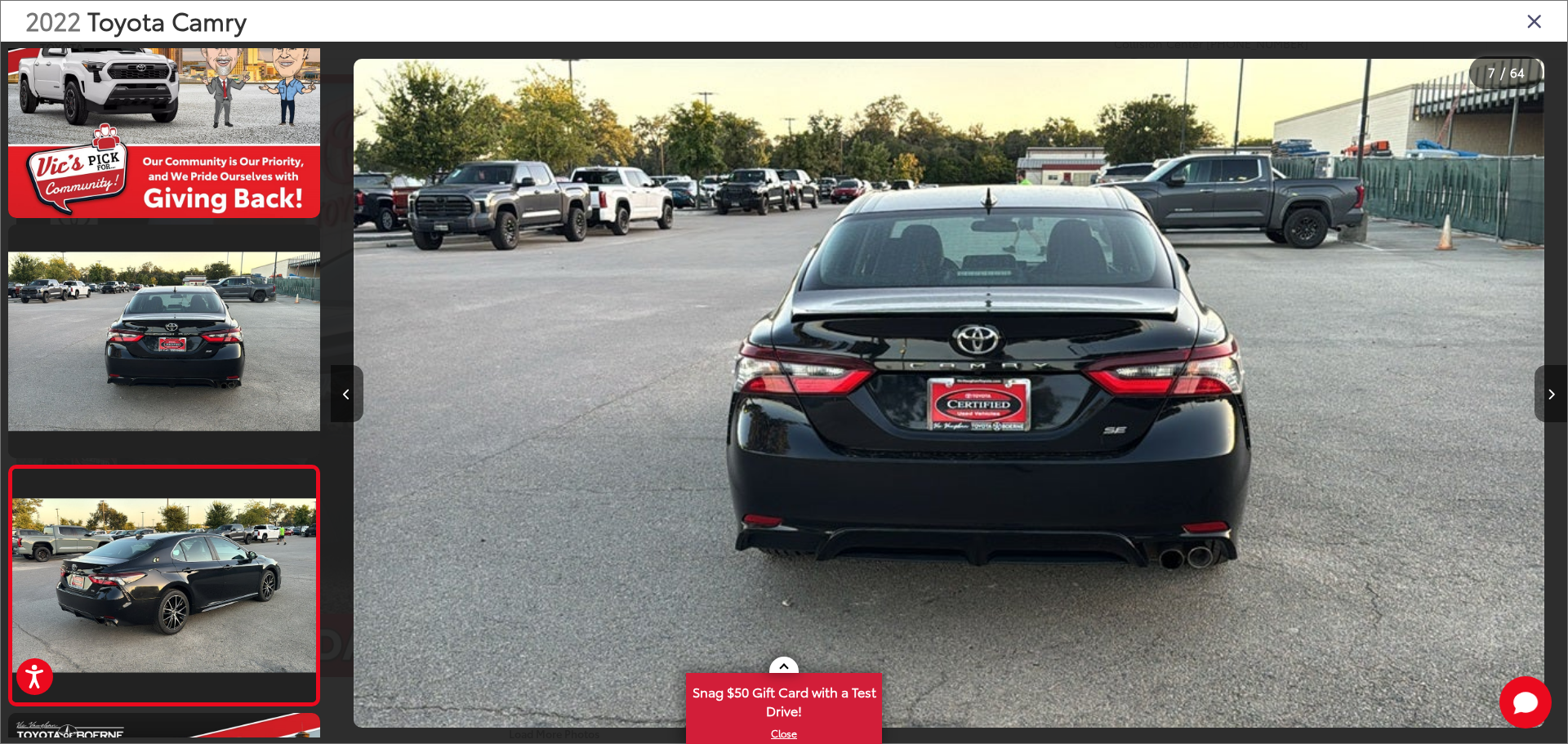
scroll to position [1266, 0]
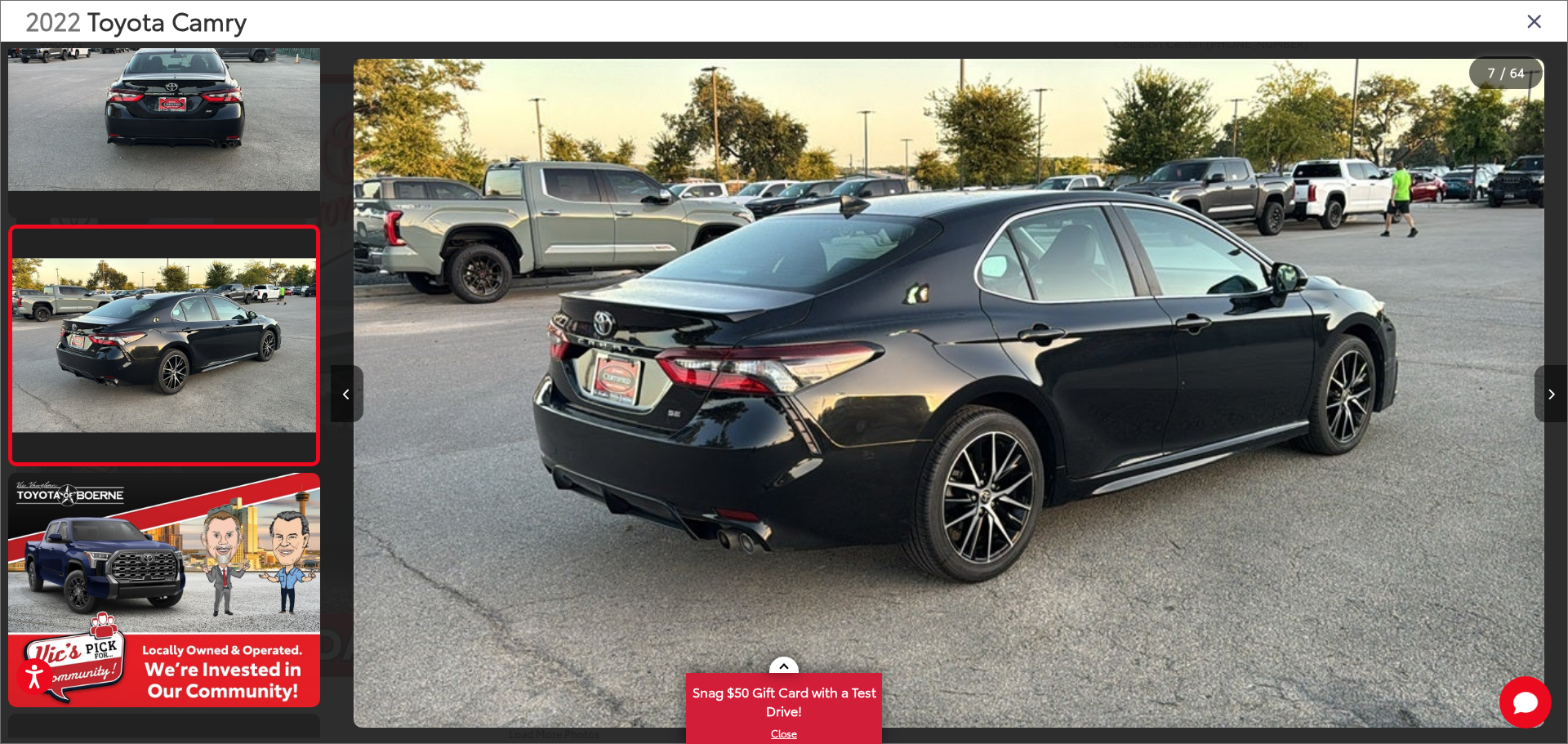
click at [1554, 400] on icon "Next image" at bounding box center [1551, 394] width 7 height 11
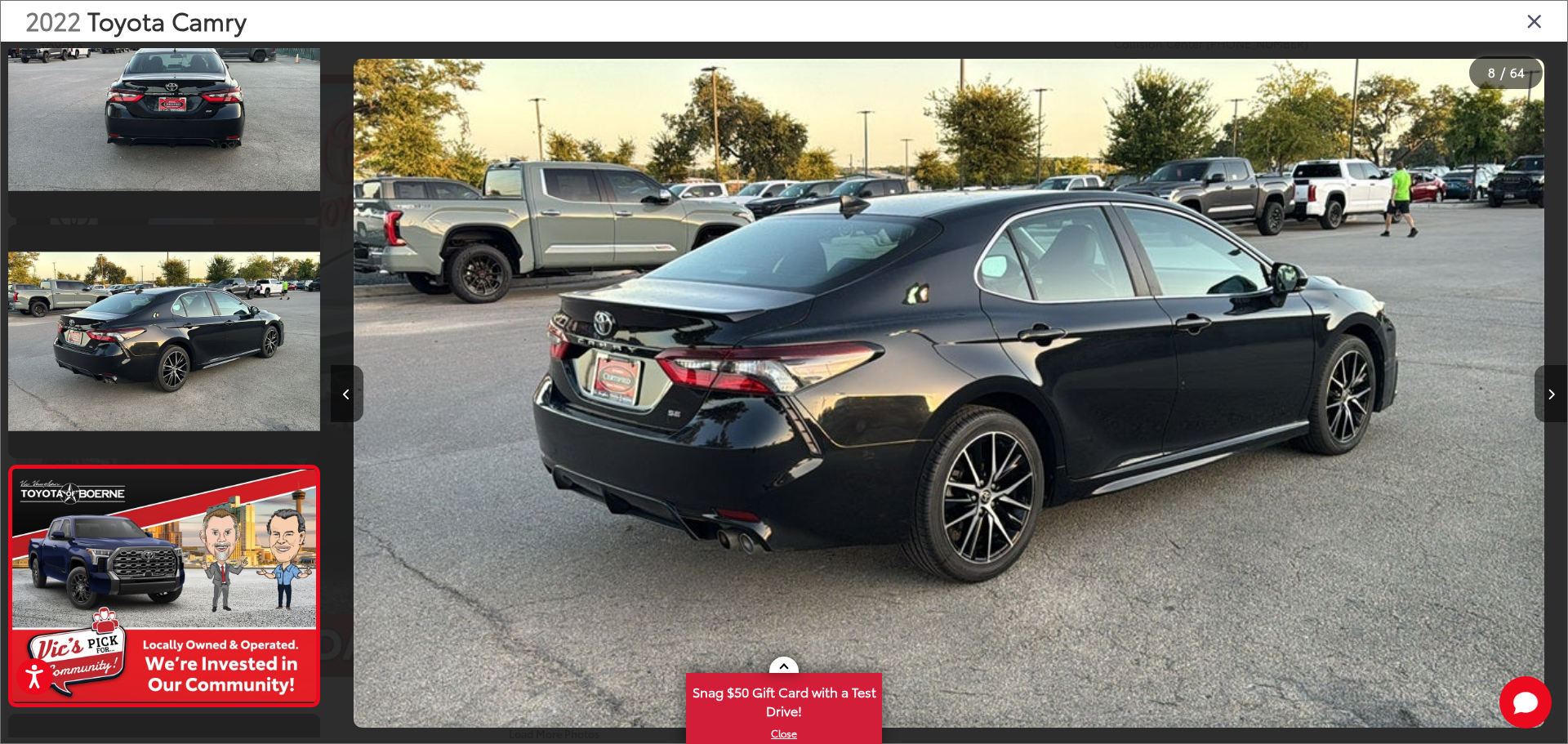
scroll to position [1506, 0]
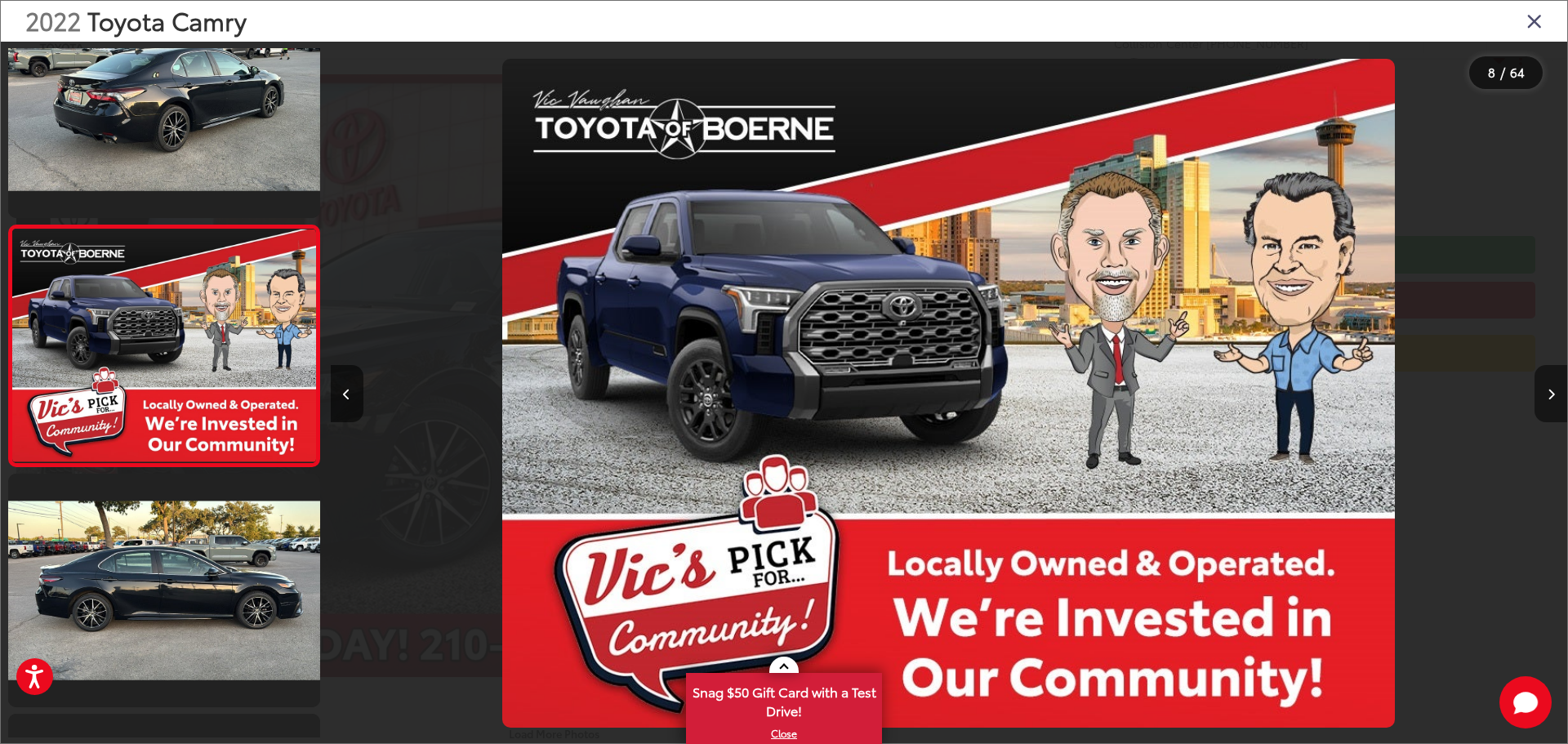
click at [1554, 400] on icon "Next image" at bounding box center [1551, 394] width 7 height 11
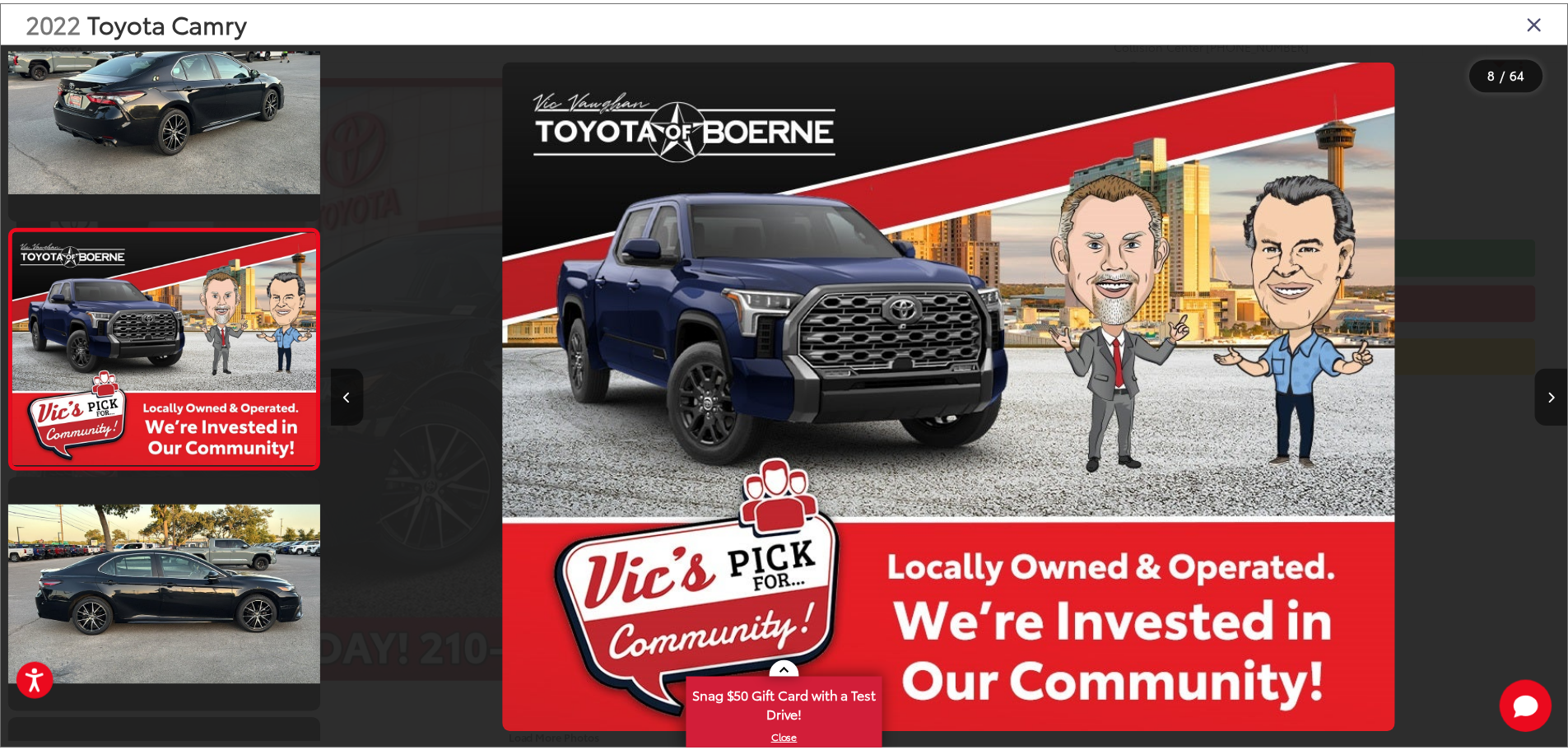
scroll to position [1761, 0]
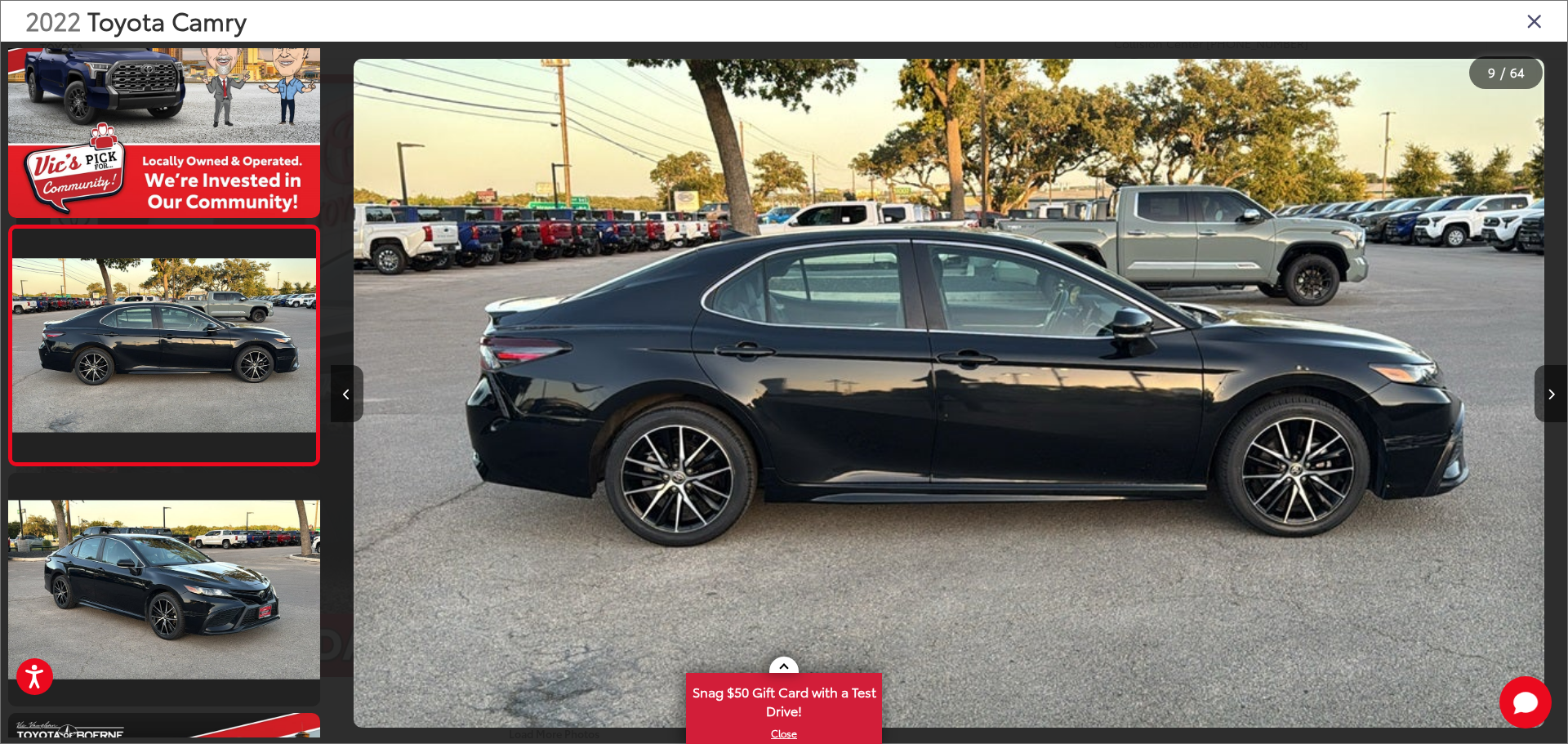
click at [956, 425] on img "2022 Toyota Camry SE 8" at bounding box center [949, 394] width 1191 height 670
click at [1536, 20] on icon "Close gallery" at bounding box center [1535, 20] width 17 height 21
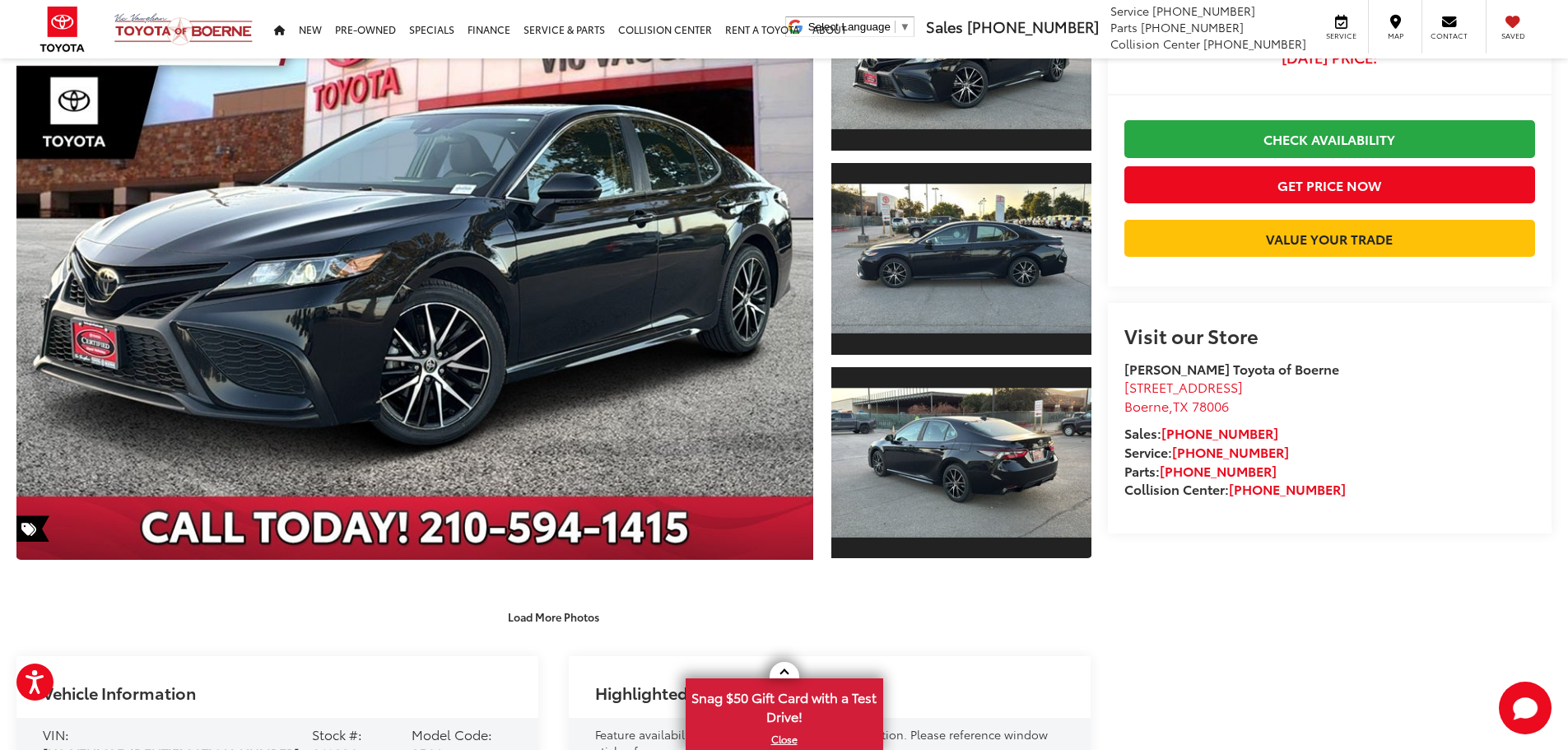
scroll to position [0, 0]
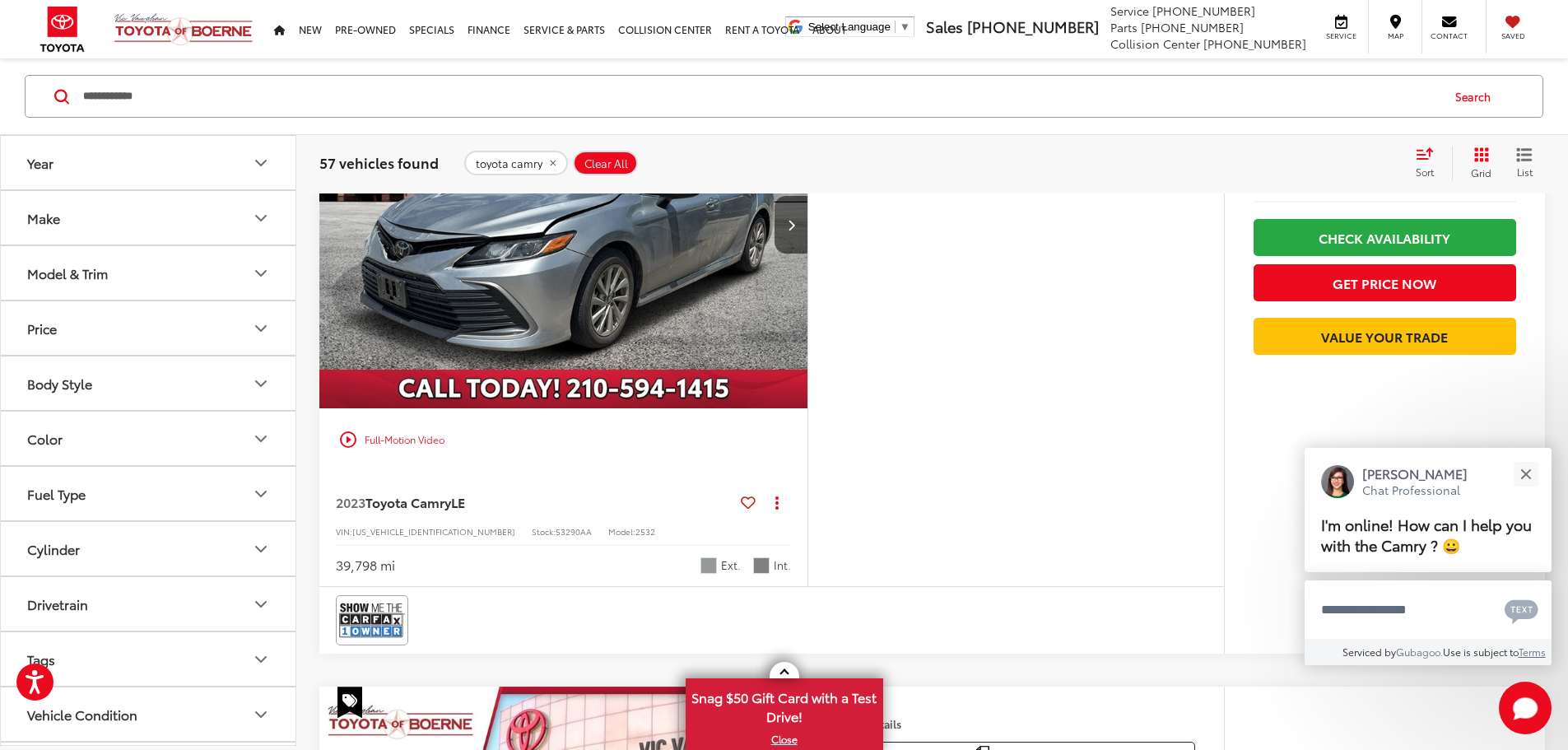
scroll to position [1503, 0]
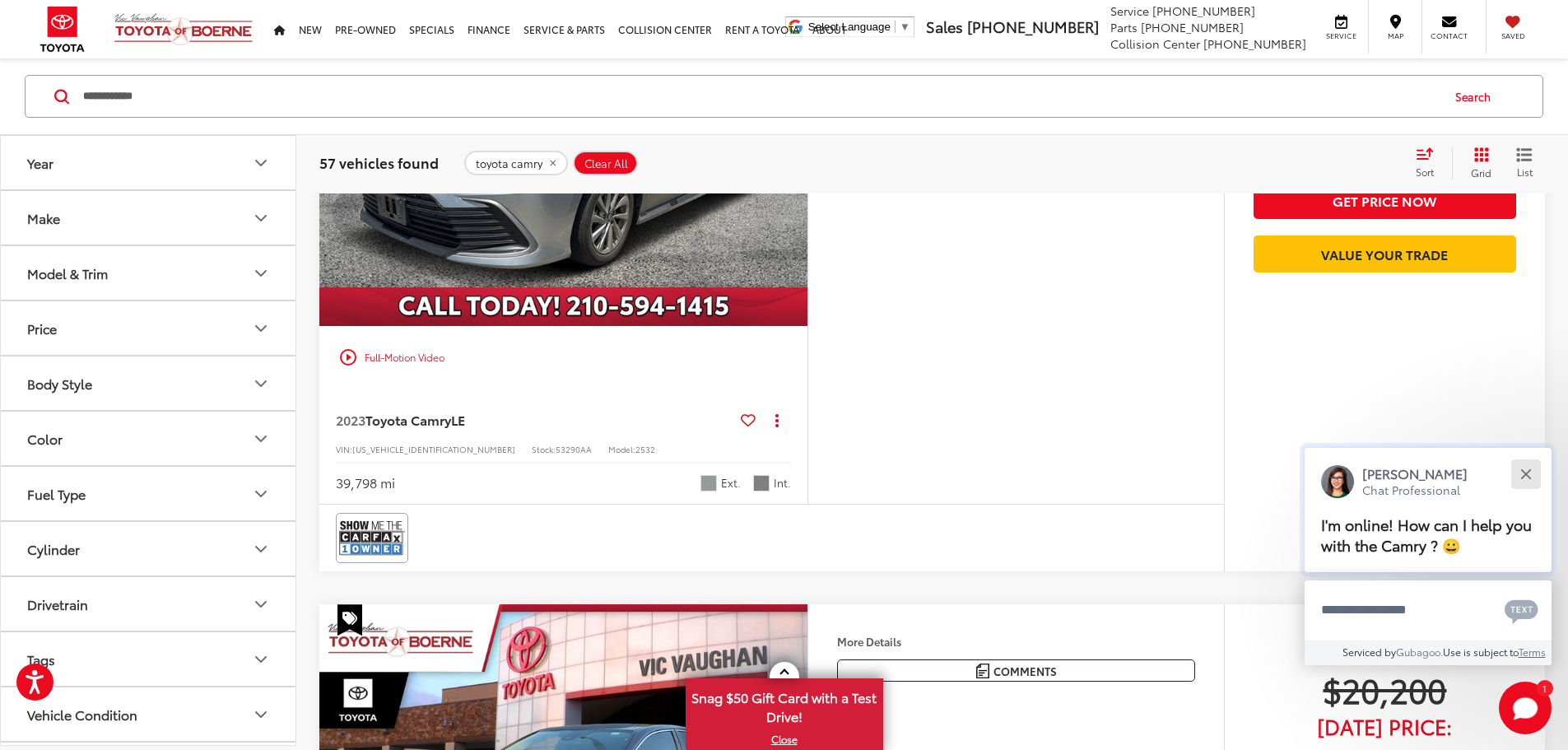
click at [1521, 474] on button "Close" at bounding box center [1526, 474] width 35 height 36
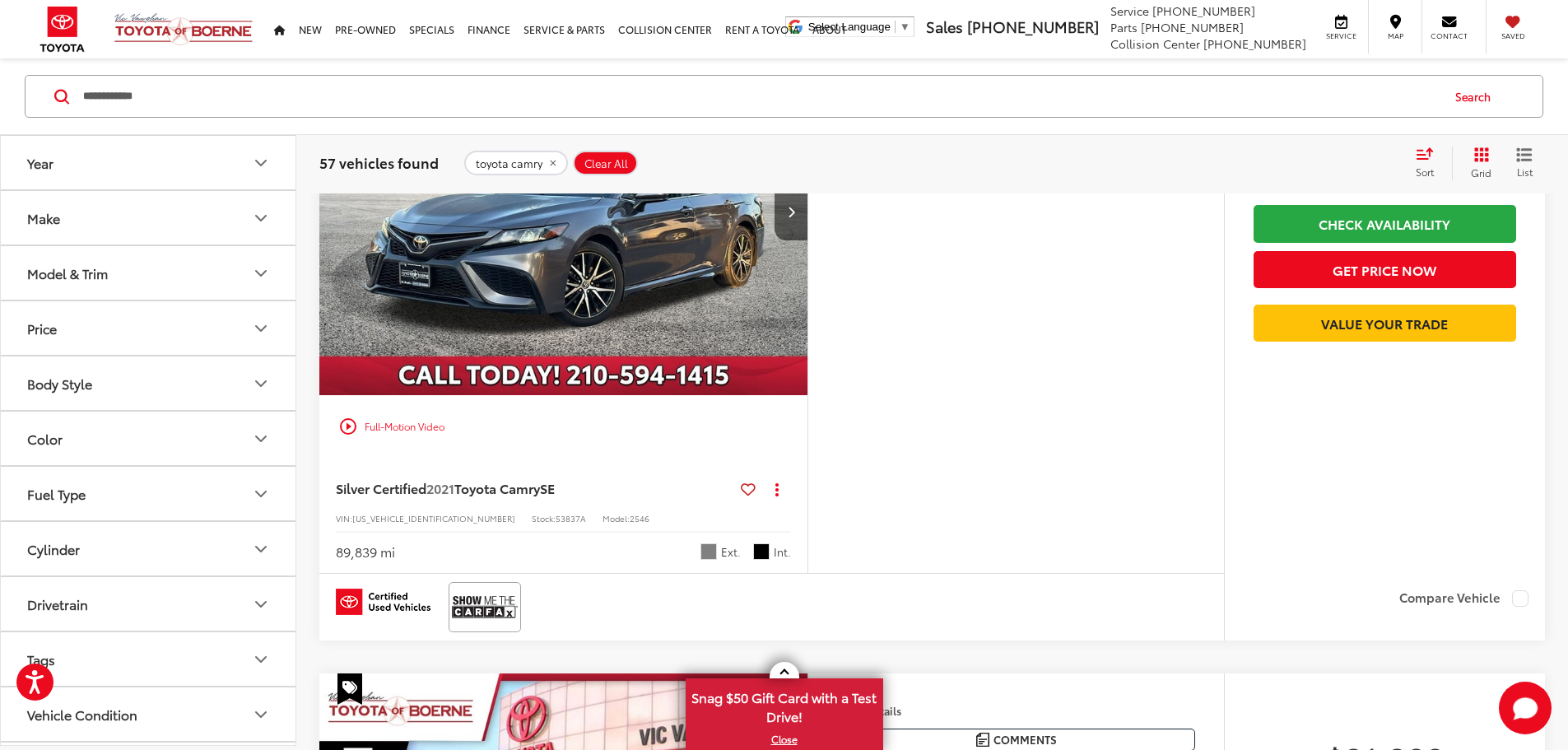
scroll to position [2161, 0]
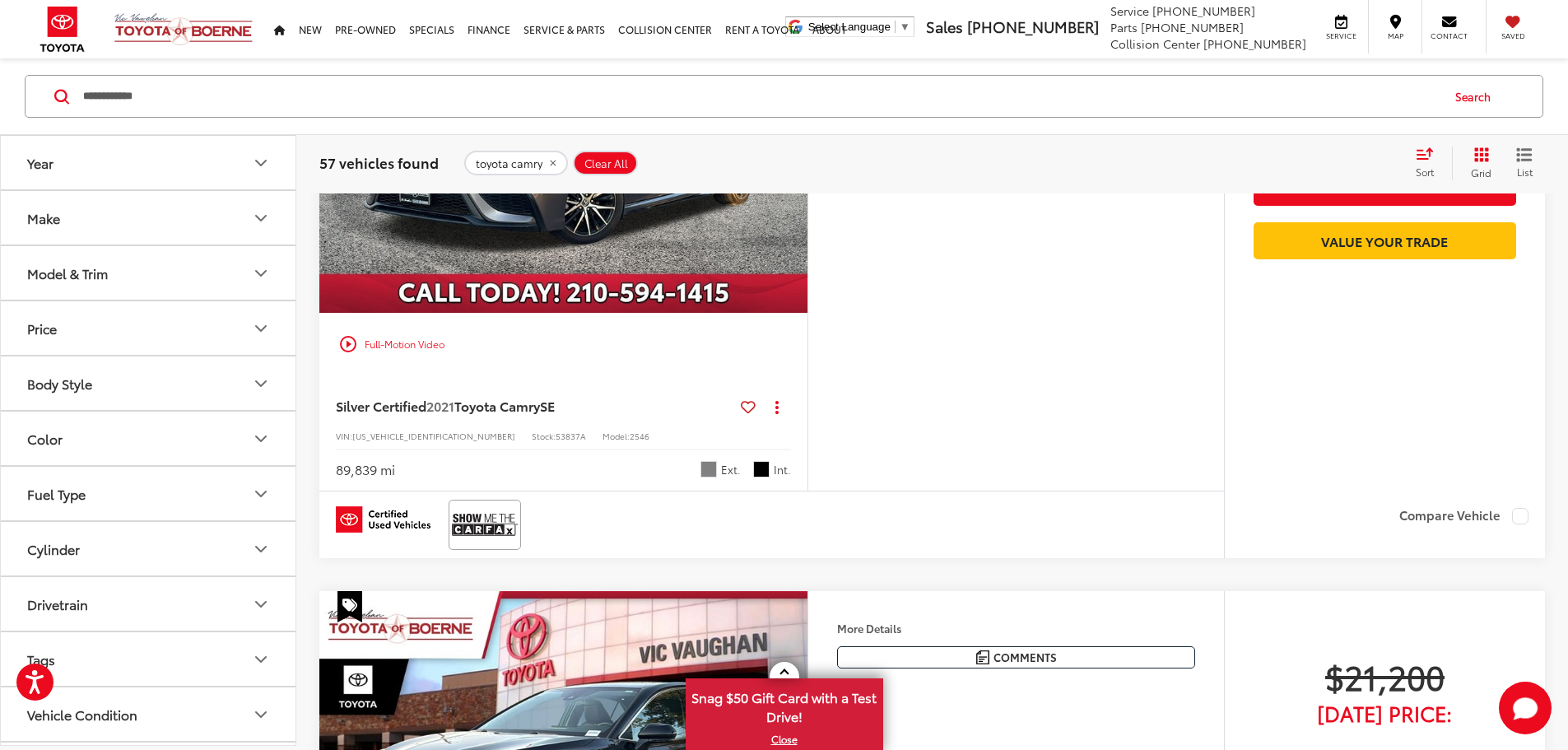
click at [0, 0] on button "More..." at bounding box center [0, 0] width 0 height 0
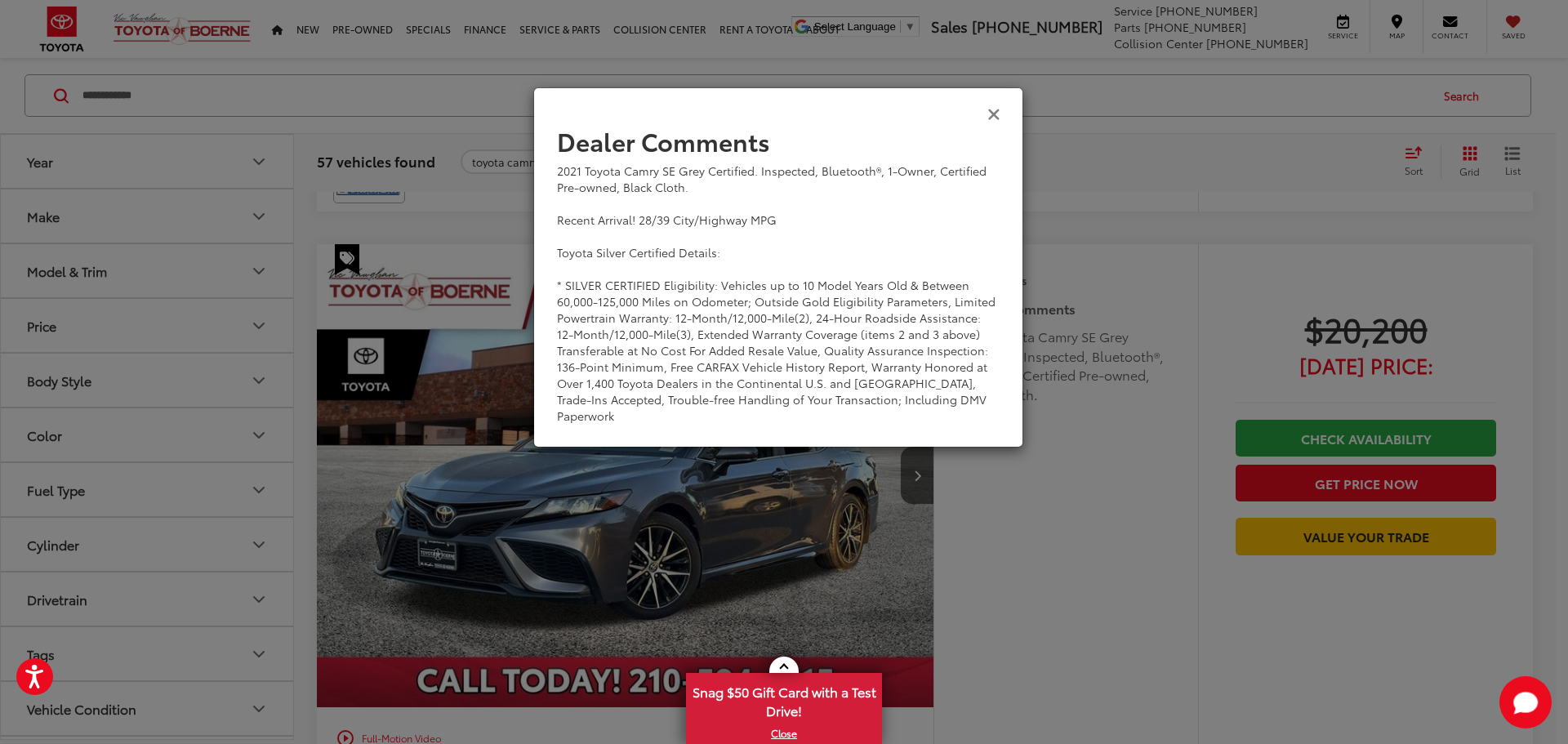
click at [993, 111] on icon "Close" at bounding box center [994, 113] width 13 height 17
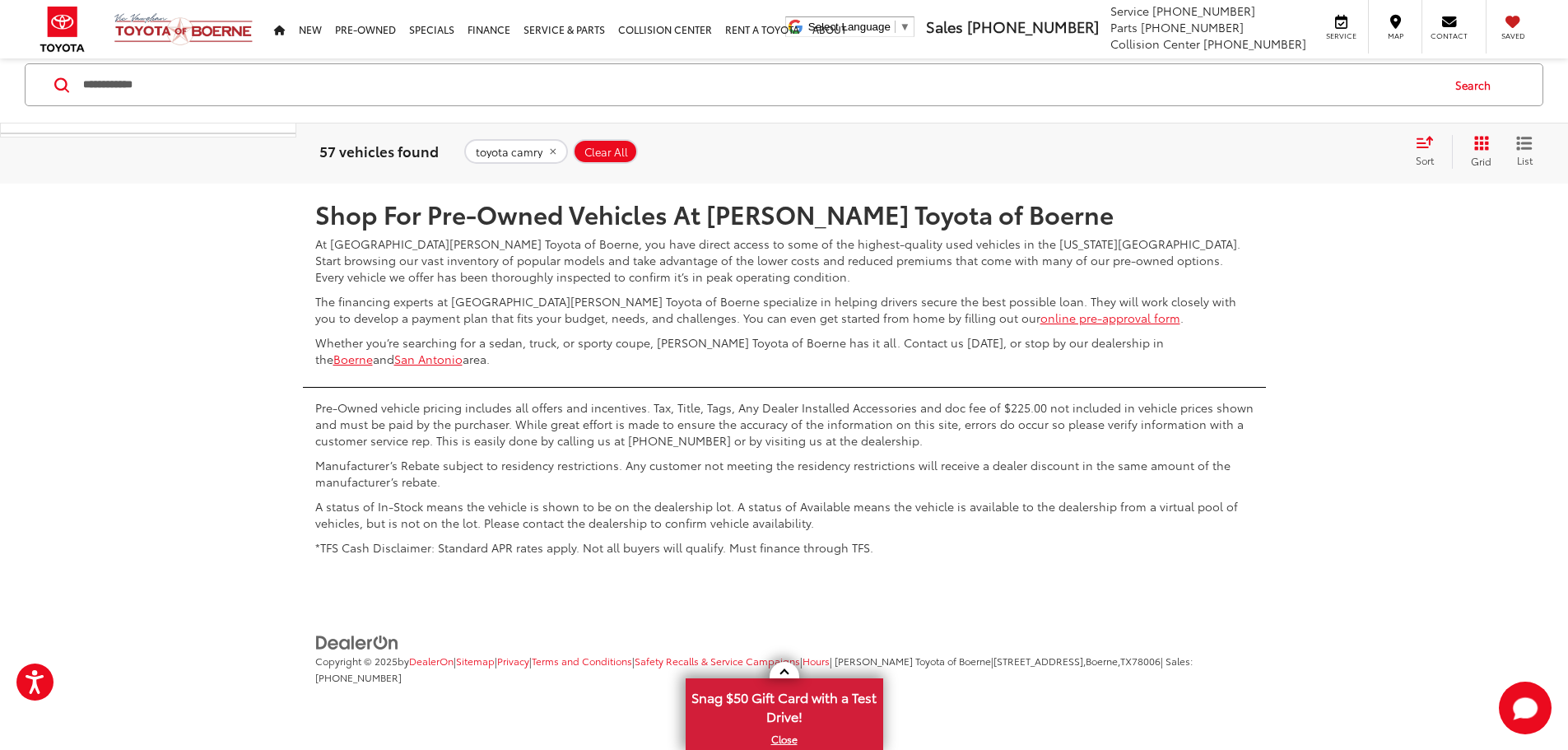
scroll to position [8666, 0]
click at [1238, 150] on link "2" at bounding box center [1250, 134] width 26 height 29
click at [1263, 150] on link "3" at bounding box center [1275, 134] width 26 height 29
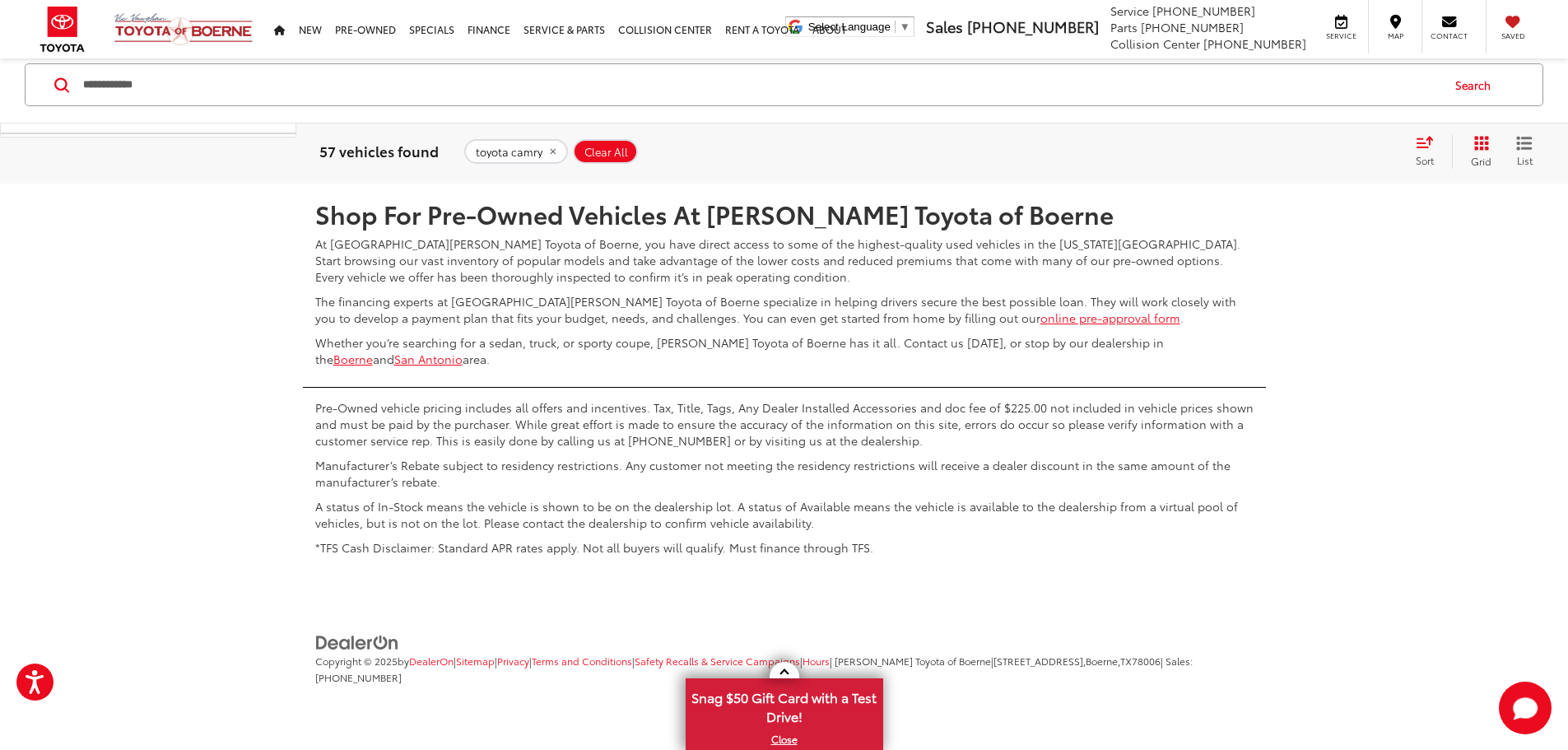
click at [1288, 150] on link "4" at bounding box center [1300, 134] width 26 height 29
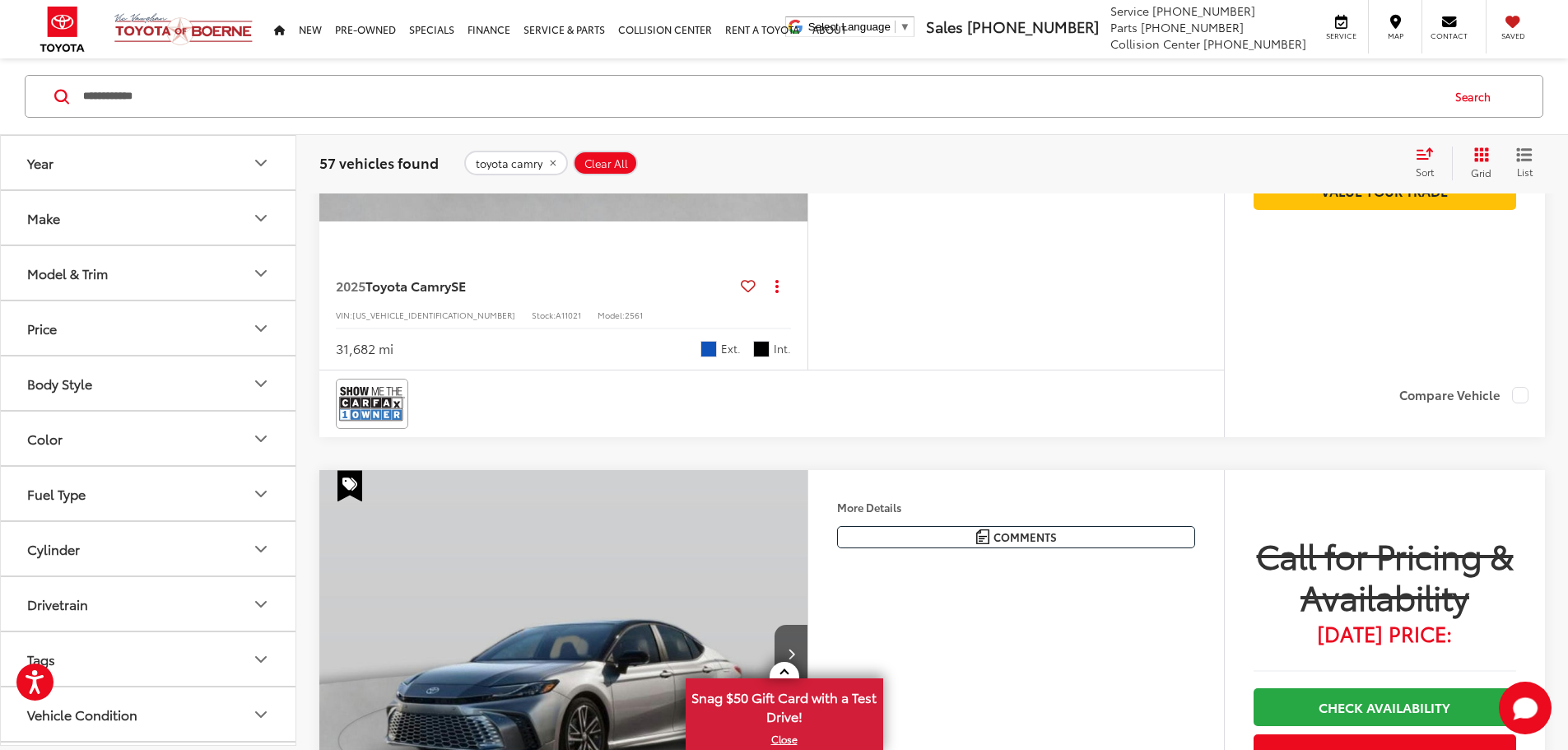
scroll to position [4631, 0]
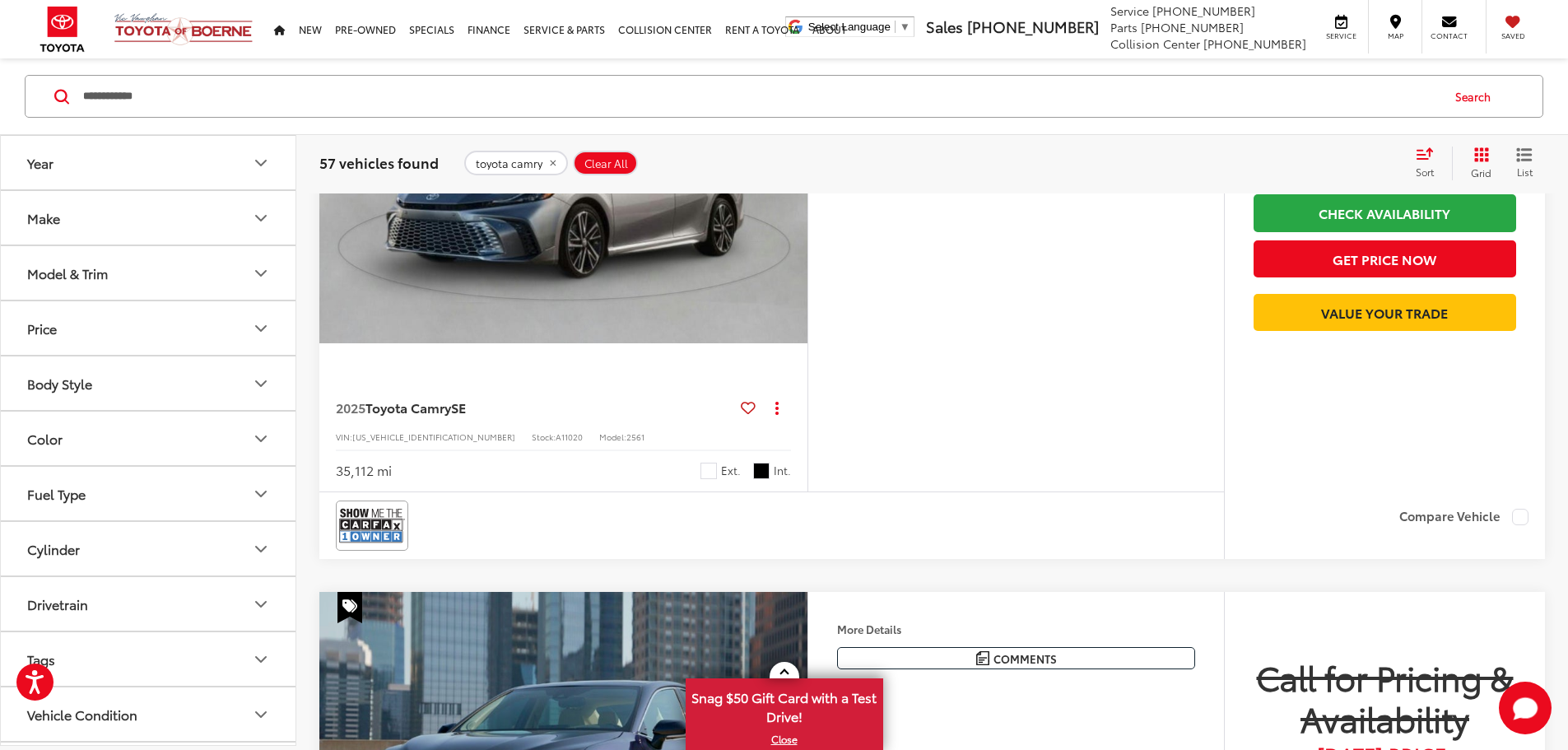
click at [249, 165] on button "Year" at bounding box center [149, 162] width 296 height 53
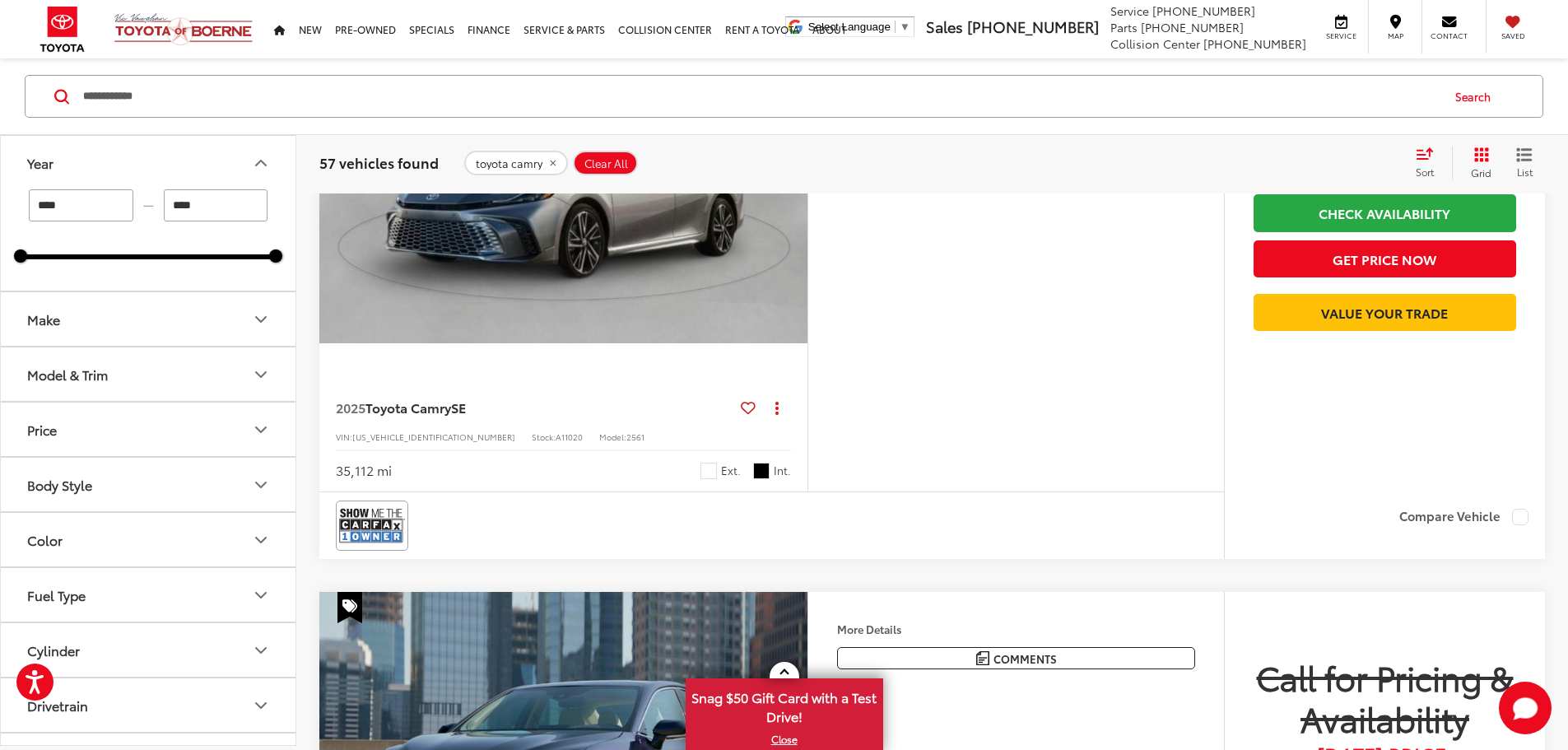
click at [76, 211] on input "****" at bounding box center [81, 205] width 105 height 32
type input "****"
click at [214, 209] on input "****" at bounding box center [217, 205] width 105 height 32
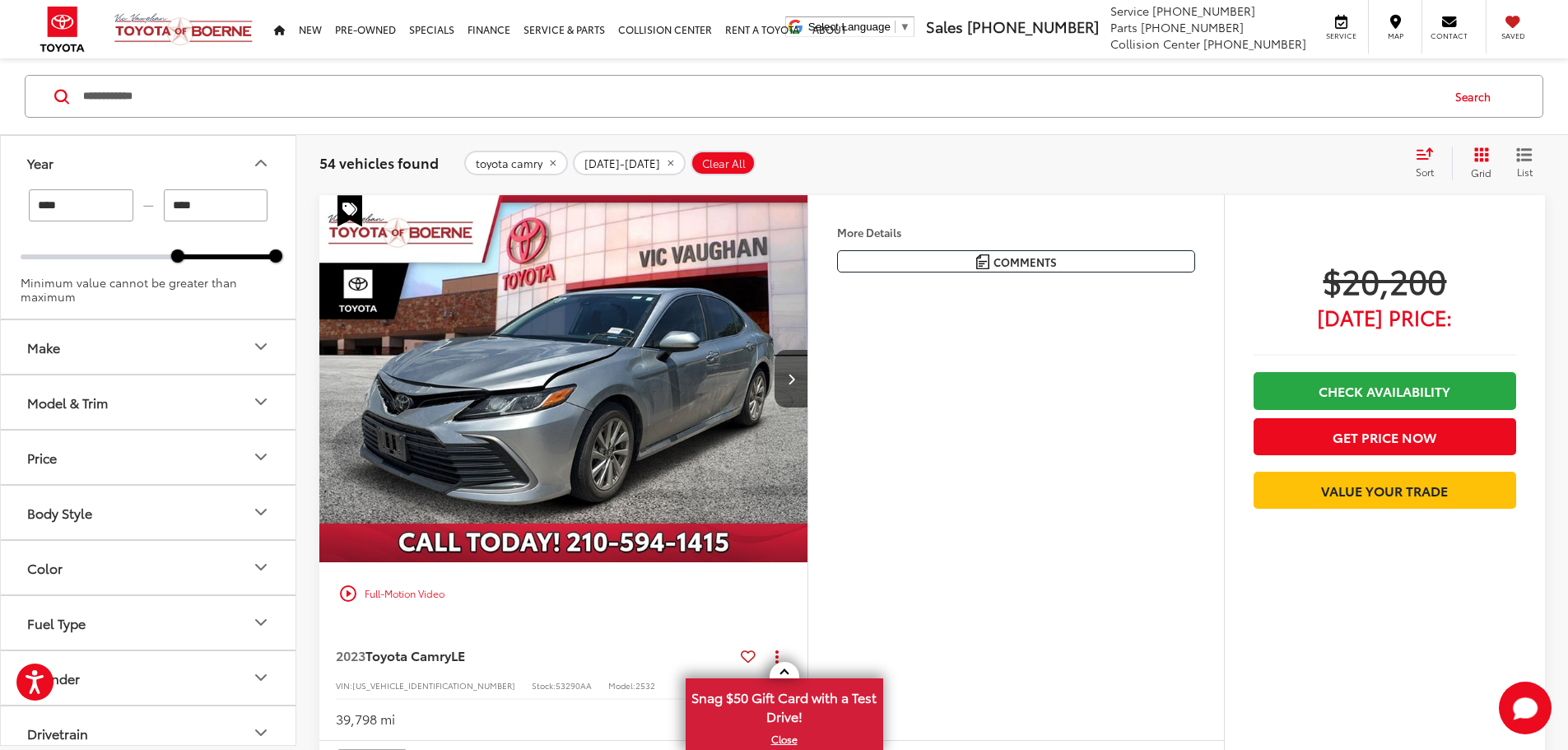
click at [214, 209] on input "****" at bounding box center [217, 205] width 105 height 32
type input "****"
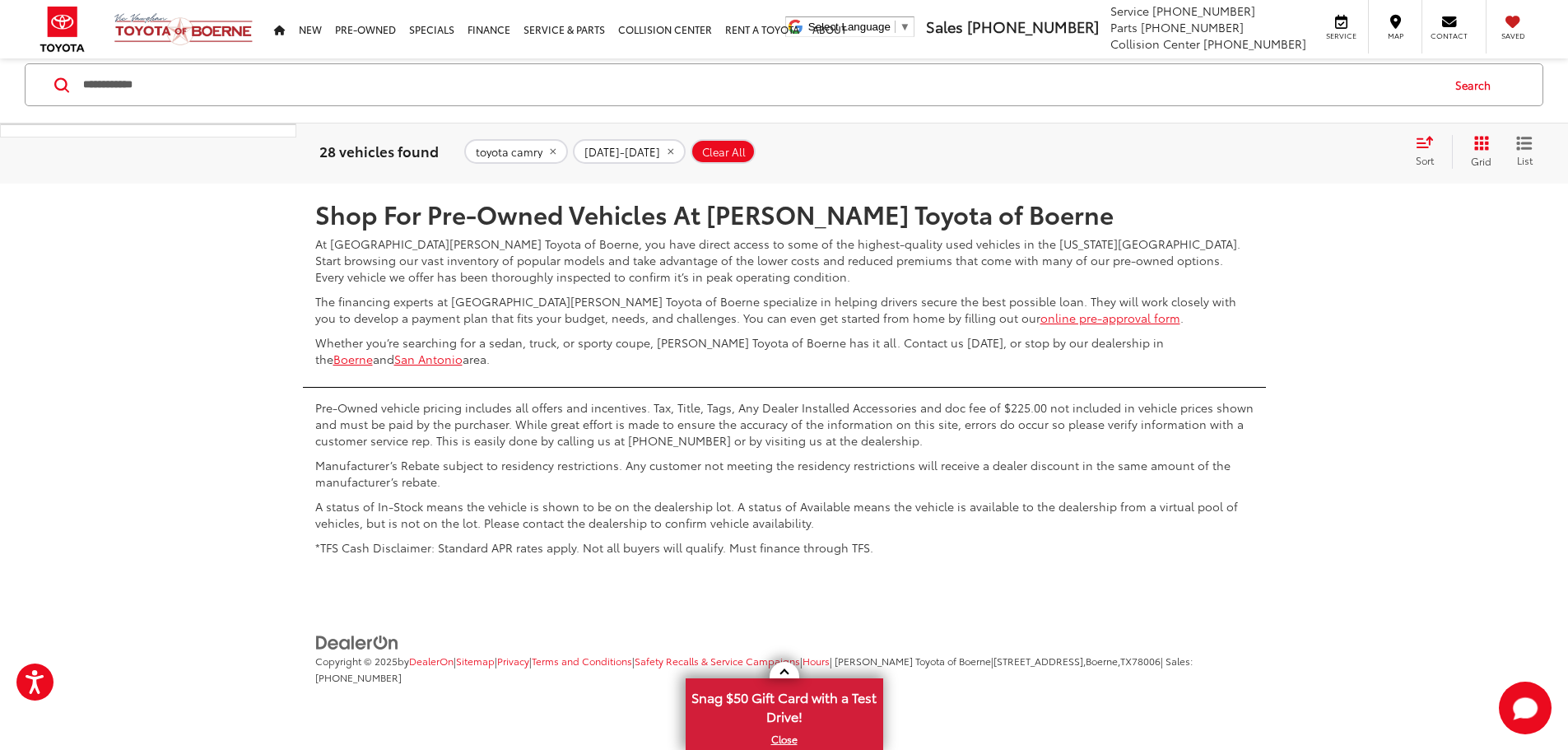
scroll to position [7760, 0]
